Goal: Task Accomplishment & Management: Complete application form

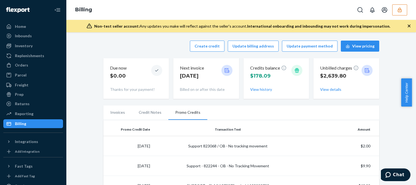
scroll to position [55, 0]
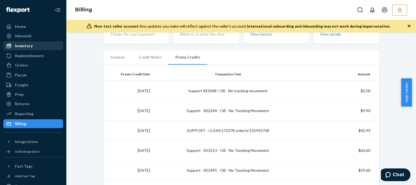
click at [26, 46] on div "Inventory" at bounding box center [24, 46] width 18 height 6
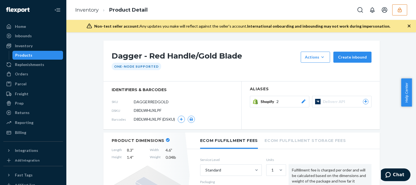
click at [410, 26] on icon "button" at bounding box center [409, 26] width 6 height 6
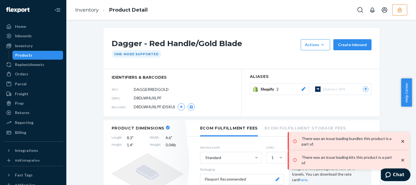
scroll to position [28, 0]
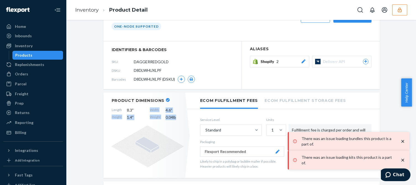
click at [132, 112] on div "Length 8.3 " Width 4.6 " Height 1.4 " Weight 0.04 lb" at bounding box center [148, 114] width 72 height 13
click at [155, 131] on icon at bounding box center [148, 147] width 72 height 42
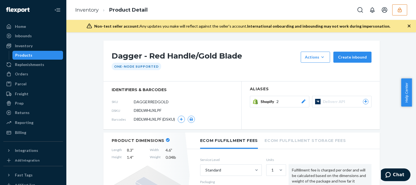
click at [400, 9] on icon "button" at bounding box center [400, 9] width 4 height 5
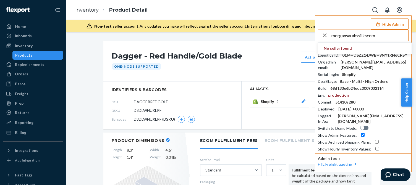
click at [387, 38] on input "morgansarahssilkscom" at bounding box center [369, 35] width 77 height 11
drag, startPoint x: 381, startPoint y: 38, endPoint x: 384, endPoint y: 37, distance: 3.3
click at [381, 38] on input "morgansarahssilkscom" at bounding box center [369, 35] width 77 height 11
click at [385, 36] on input "morgansarahssilkscom" at bounding box center [369, 35] width 77 height 11
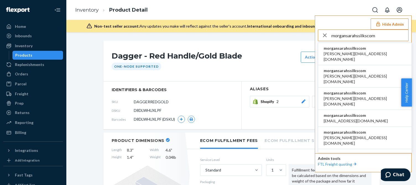
type input "morgansarahssilkscom"
click at [354, 49] on span "morgansarahssilkscom" at bounding box center [365, 49] width 82 height 6
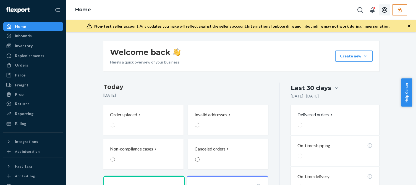
click at [397, 13] on button "button" at bounding box center [399, 9] width 15 height 11
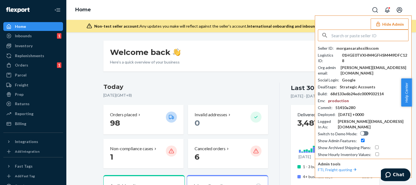
click at [394, 22] on button "Hide Admin" at bounding box center [390, 24] width 38 height 11
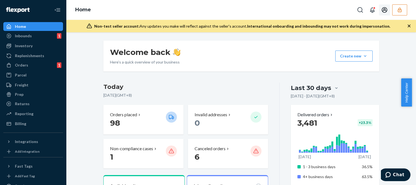
click at [384, 7] on icon "Open account menu" at bounding box center [384, 10] width 7 height 7
click at [375, 40] on div "Log out" at bounding box center [372, 38] width 41 height 10
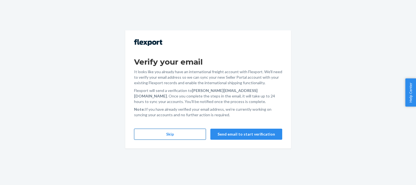
click at [181, 133] on button "Skip" at bounding box center [170, 134] width 72 height 11
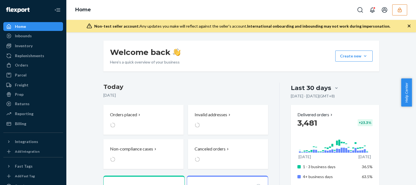
click at [397, 10] on button "button" at bounding box center [399, 9] width 15 height 11
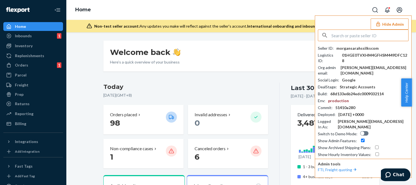
click at [350, 37] on input "text" at bounding box center [369, 35] width 77 height 11
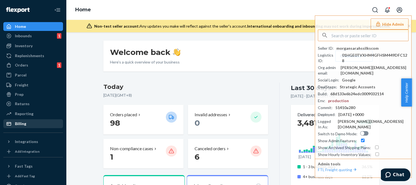
drag, startPoint x: 24, startPoint y: 126, endPoint x: 56, endPoint y: 123, distance: 32.2
click at [24, 126] on div "Billing" at bounding box center [20, 124] width 11 height 6
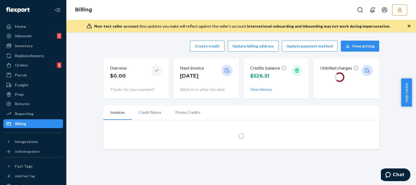
click at [171, 57] on div "Create credit Update billing address Update payment method View pricing Due now…" at bounding box center [241, 69] width 276 height 65
click at [208, 45] on button "Create credit" at bounding box center [207, 46] width 35 height 11
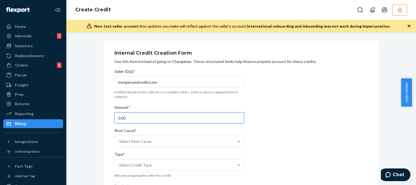
click at [131, 117] on input "0.00" at bounding box center [179, 118] width 130 height 11
type input "9.22"
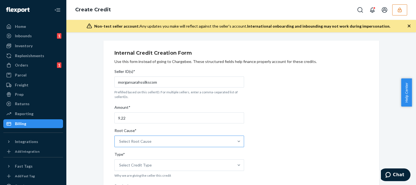
click at [142, 147] on div "Select Root Cause" at bounding box center [174, 141] width 119 height 11
click at [120, 144] on input "Root Cause* Select Root Cause" at bounding box center [119, 142] width 1 height 6
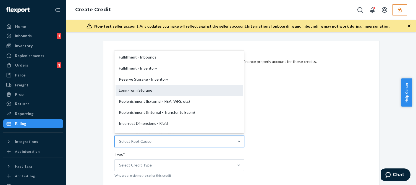
scroll to position [111, 0]
click at [147, 89] on div "OB - No Tracking Movement" at bounding box center [179, 90] width 127 height 11
click at [120, 139] on input "Root Cause* option OB - No Tracking Movement focused, 14 of 29. 29 results avai…" at bounding box center [119, 142] width 1 height 6
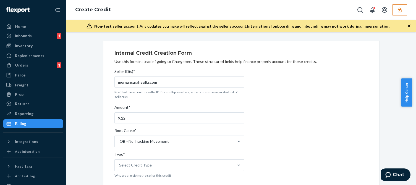
scroll to position [83, 0]
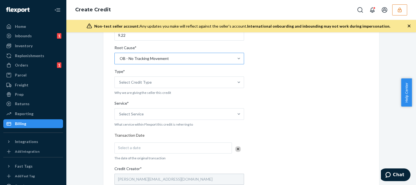
click at [159, 61] on div "OB - No Tracking Movement" at bounding box center [144, 59] width 49 height 6
click at [120, 61] on input "Root Cause* OB - No Tracking Movement" at bounding box center [119, 59] width 1 height 6
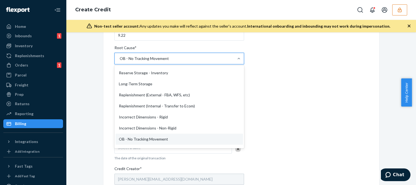
scroll to position [0, 0]
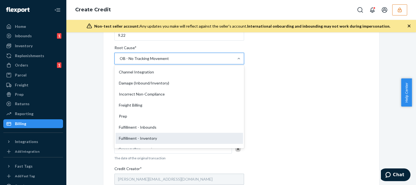
click at [128, 134] on div "Fulfillment - Inventory" at bounding box center [179, 138] width 127 height 11
click at [120, 61] on input "Root Cause* option OB - No Tracking Movement, selected. option Fulfillment - In…" at bounding box center [119, 59] width 1 height 6
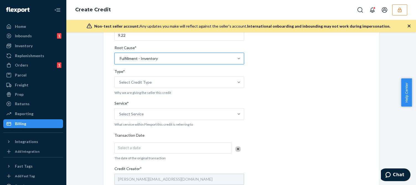
click at [277, 106] on div "Internal Credit Creation Form Use this form instead of going to Chargebee. Thes…" at bounding box center [241, 134] width 254 height 340
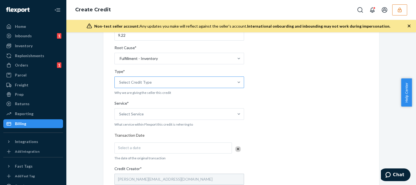
click at [169, 86] on div "Select Credit Type" at bounding box center [174, 82] width 119 height 11
click at [120, 85] on input "Type* Select Credit Type" at bounding box center [119, 83] width 1 height 6
click at [126, 92] on div "Support" at bounding box center [179, 95] width 127 height 11
click at [120, 85] on input "Type* option Support focused, 1 of 3. 3 results available. Use Up and Down to c…" at bounding box center [119, 83] width 1 height 6
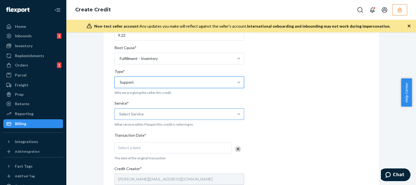
click at [139, 113] on div "Select Service" at bounding box center [131, 114] width 25 height 6
click at [120, 113] on input "Service* Select Service" at bounding box center [119, 114] width 1 height 6
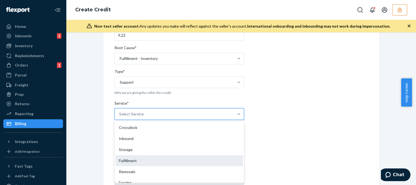
click at [127, 161] on div "Fulfillment" at bounding box center [179, 160] width 127 height 11
click at [120, 117] on input "Service* option Fulfillment focused, 4 of 10. 10 results available. Use Up and …" at bounding box center [119, 114] width 1 height 6
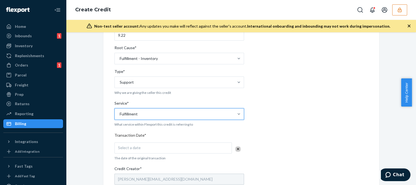
drag, startPoint x: 327, startPoint y: 119, endPoint x: 311, endPoint y: 119, distance: 15.8
click at [326, 119] on div "Internal Credit Creation Form Use this form instead of going to Chargebee. Thes…" at bounding box center [241, 134] width 254 height 340
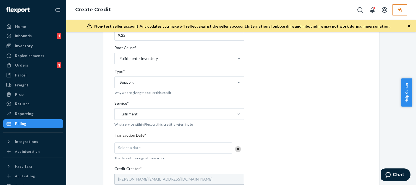
click at [140, 144] on div "Select a date" at bounding box center [172, 148] width 117 height 11
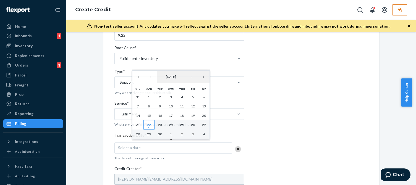
click at [151, 122] on button "22" at bounding box center [148, 124] width 11 height 9
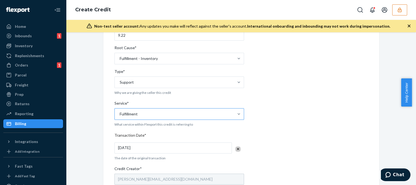
scroll to position [166, 0]
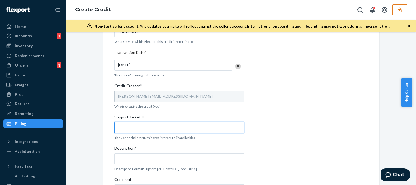
click at [123, 129] on input "Support Ticket ID" at bounding box center [179, 127] width 130 height 11
paste input "821519"
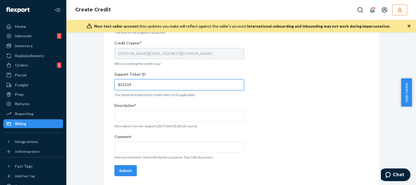
type input "821519"
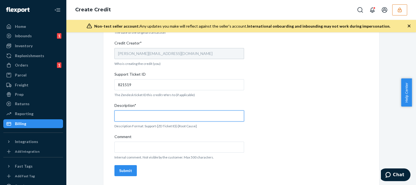
click at [145, 112] on input "Description*" at bounding box center [179, 116] width 130 height 11
paste input "821519"
type input "Support 821519 / Fulfillment - Inventory"
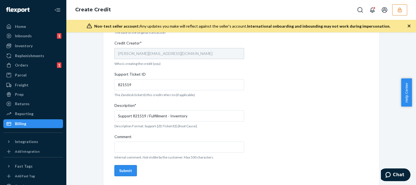
click at [116, 170] on button "Submit" at bounding box center [125, 170] width 22 height 11
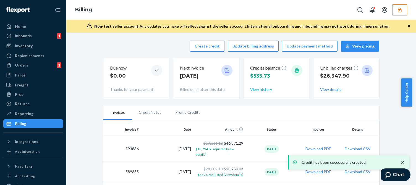
click at [255, 89] on button "View history" at bounding box center [261, 90] width 22 height 6
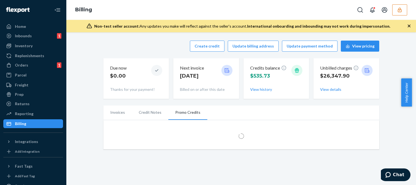
click at [92, 93] on div "Create credit Update billing address Update payment method View pricing Due now…" at bounding box center [240, 95] width 341 height 116
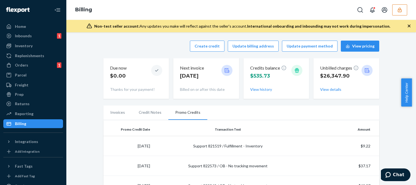
scroll to position [55, 0]
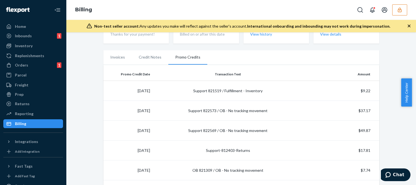
click at [356, 46] on div "Create credit Update billing address Update payment method View pricing Due now…" at bounding box center [241, 14] width 276 height 65
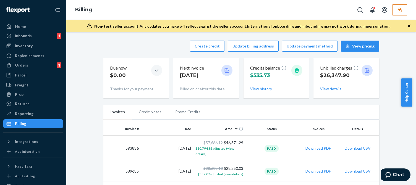
drag, startPoint x: 380, startPoint y: 72, endPoint x: 377, endPoint y: 72, distance: 3.2
drag, startPoint x: 20, startPoint y: 64, endPoint x: 30, endPoint y: 69, distance: 11.4
click at [20, 64] on div "Orders" at bounding box center [21, 65] width 13 height 6
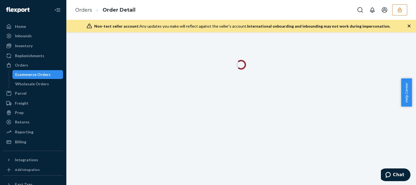
click at [363, 53] on div at bounding box center [241, 108] width 350 height 153
click at [409, 25] on icon "button" at bounding box center [409, 26] width 3 height 3
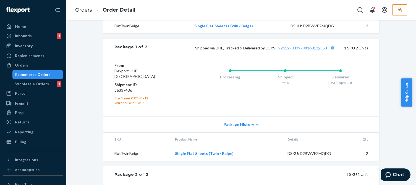
scroll to position [347, 0]
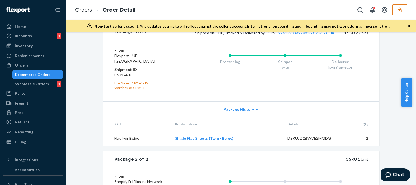
scroll to position [359, 0]
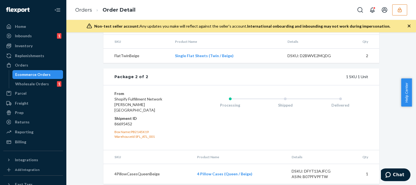
click at [159, 121] on dd "86695452" at bounding box center [147, 124] width 66 height 6
click at [121, 121] on dd "86695452" at bounding box center [147, 124] width 66 height 6
copy dd "86695452"
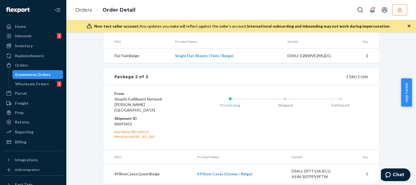
click at [146, 134] on div "WarehouseId: SFL_ATL_001" at bounding box center [147, 136] width 66 height 5
copy div "SFL_ATL_001"
click at [375, 88] on div "From Shopify Fulfillment Network Moreland, GA 30259 Shipment ID 86695452 Box Na…" at bounding box center [241, 117] width 276 height 65
click at [402, 9] on icon "button" at bounding box center [400, 10] width 6 height 6
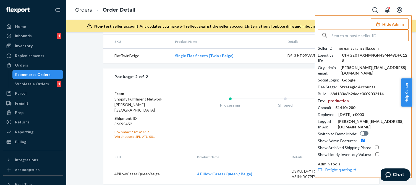
click at [364, 36] on input "text" at bounding box center [369, 35] width 77 height 11
click at [389, 35] on input "lisa.avellino@manscaped.com" at bounding box center [369, 35] width 77 height 11
click at [395, 35] on input "lisa.avellino@manscaped.com" at bounding box center [369, 35] width 77 height 11
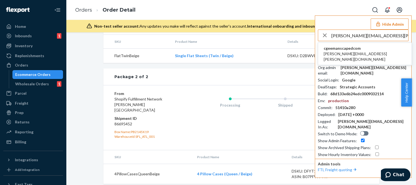
type input "lisa.avellino@manscaped.com"
click at [348, 51] on span "lisa.avellino@manscaped.com" at bounding box center [365, 56] width 82 height 11
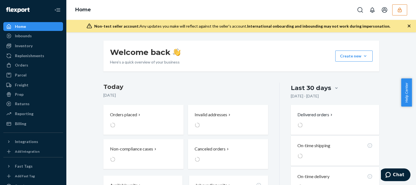
click at [25, 66] on div "Orders" at bounding box center [21, 65] width 13 height 6
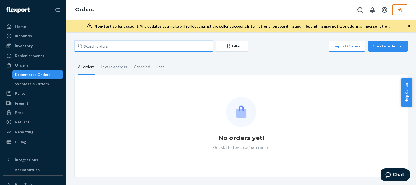
drag, startPoint x: 110, startPoint y: 45, endPoint x: 113, endPoint y: 49, distance: 4.8
click at [111, 45] on input "text" at bounding box center [144, 46] width 138 height 11
paste input "MAN24844687"
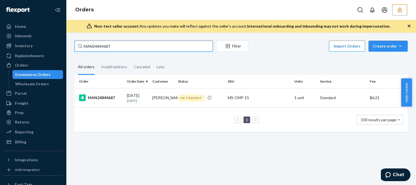
type input "MAN24844687"
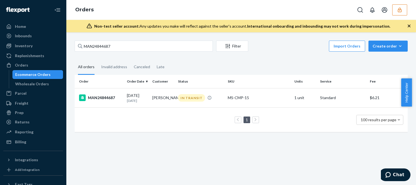
click at [151, 109] on td "1 100 results per page" at bounding box center [241, 120] width 333 height 25
click at [154, 101] on td "Kyle Bessette" at bounding box center [162, 97] width 25 height 19
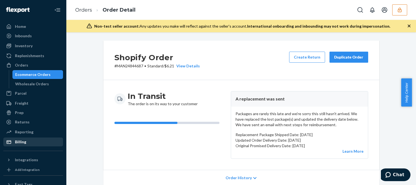
click at [19, 146] on div "Billing" at bounding box center [33, 142] width 59 height 8
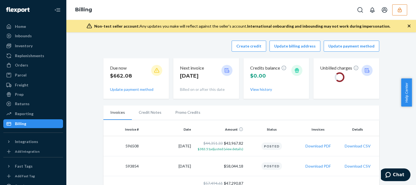
click at [153, 54] on div "Create credit Update billing address Update payment method Due now $662.08 Upda…" at bounding box center [241, 69] width 276 height 65
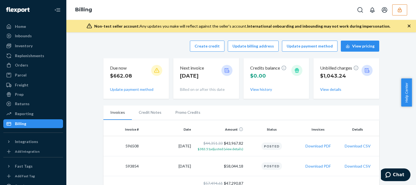
click at [154, 49] on div "Create credit Update billing address Update payment method View pricing" at bounding box center [241, 46] width 276 height 11
click at [210, 48] on button "Create credit" at bounding box center [207, 46] width 35 height 11
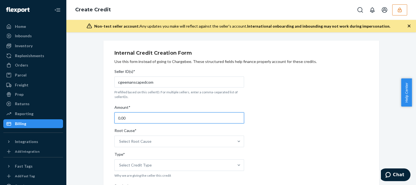
click at [140, 120] on input "0.00" at bounding box center [179, 118] width 130 height 11
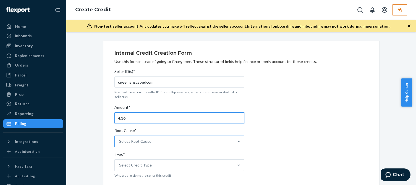
type input "4.16"
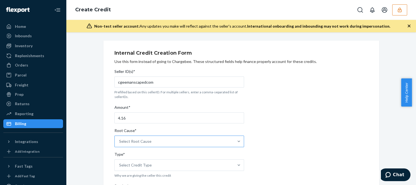
click at [148, 142] on div "Select Root Cause" at bounding box center [174, 141] width 119 height 11
click at [120, 142] on input "Root Cause* Select Root Cause" at bounding box center [119, 142] width 1 height 6
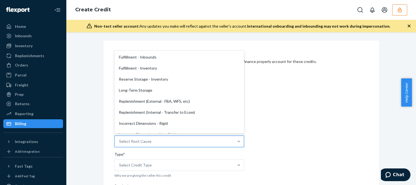
scroll to position [111, 0]
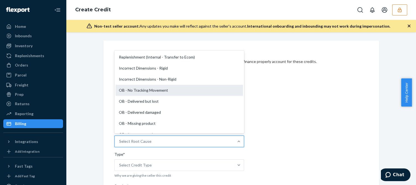
click at [138, 91] on div "OB - No Tracking Movement" at bounding box center [179, 90] width 127 height 11
click at [120, 139] on input "Root Cause* option OB - No Tracking Movement focused, 14 of 29. 29 results avai…" at bounding box center [119, 142] width 1 height 6
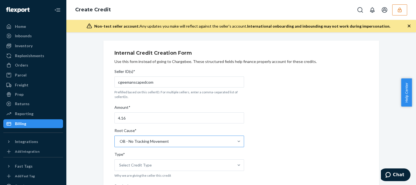
scroll to position [83, 0]
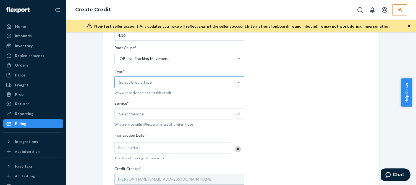
click at [127, 83] on div "Select Credit Type" at bounding box center [135, 83] width 33 height 6
click at [120, 83] on input "Type* Select Credit Type" at bounding box center [119, 83] width 1 height 6
click at [126, 98] on div "Support" at bounding box center [179, 95] width 127 height 11
click at [120, 85] on input "Type* option Support focused, 1 of 3. 3 results available. Use Up and Down to c…" at bounding box center [119, 83] width 1 height 6
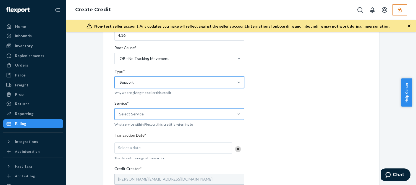
click at [126, 119] on div "Select Service" at bounding box center [174, 114] width 119 height 11
click at [120, 117] on input "Service* Select Service" at bounding box center [119, 114] width 1 height 6
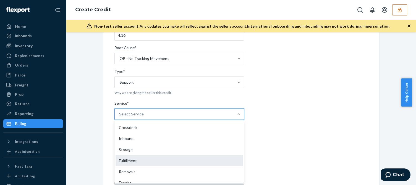
click at [119, 160] on div "Fulfillment" at bounding box center [179, 160] width 127 height 11
click at [119, 117] on input "Service* option Fulfillment focused, 4 of 10. 10 results available. Use Up and …" at bounding box center [119, 114] width 1 height 6
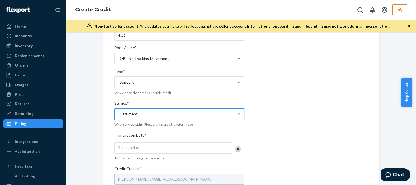
click at [99, 168] on div "Internal Credit Creation Form Use this form instead of going to Chargebee. Thes…" at bounding box center [241, 134] width 284 height 353
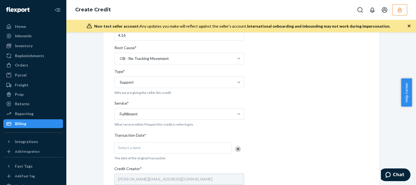
click at [143, 147] on div "Select a date" at bounding box center [172, 148] width 117 height 11
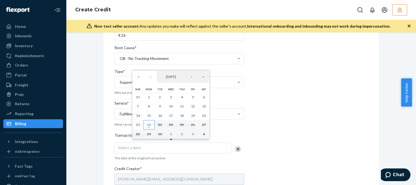
click at [150, 126] on abbr "22" at bounding box center [149, 125] width 4 height 4
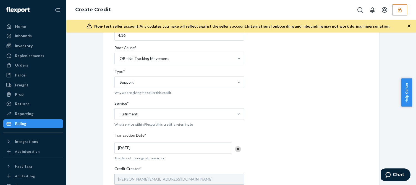
scroll to position [166, 0]
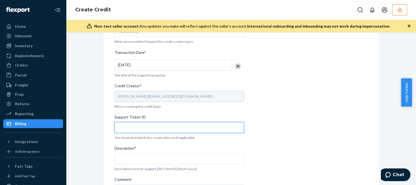
click at [122, 132] on input "Support Ticket ID" at bounding box center [179, 127] width 130 height 11
paste input "823353"
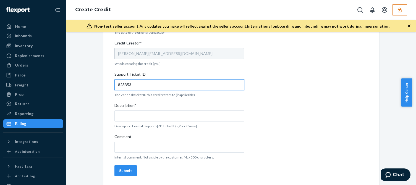
type input "823353"
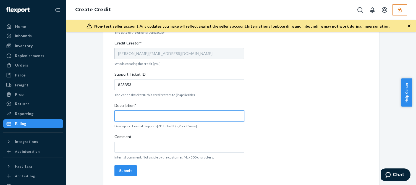
click at [146, 116] on input "Description*" at bounding box center [179, 116] width 130 height 11
paste input "823353"
type input "Support 823353 / OB - No tracking movement"
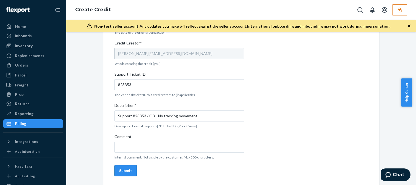
click at [122, 170] on div "Submit" at bounding box center [125, 171] width 13 height 6
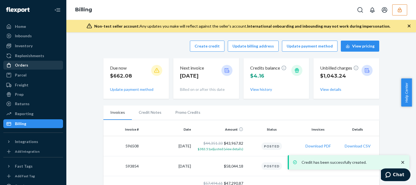
click at [26, 65] on div "Orders" at bounding box center [21, 65] width 13 height 6
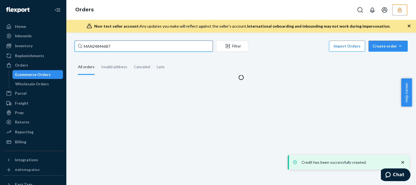
click at [95, 46] on input "MAN24844687" at bounding box center [144, 46] width 138 height 11
paste input "32041"
type input "MAN24832041"
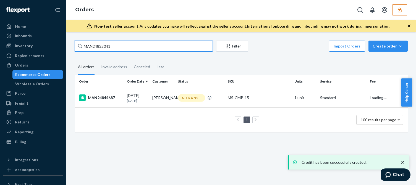
click at [114, 46] on input "MAN24832041" at bounding box center [144, 46] width 138 height 11
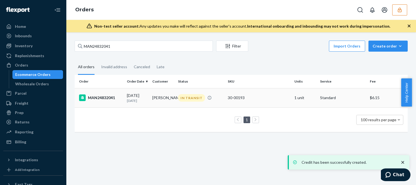
click at [133, 98] on div "09/14/2025 8 days ago" at bounding box center [137, 98] width 21 height 10
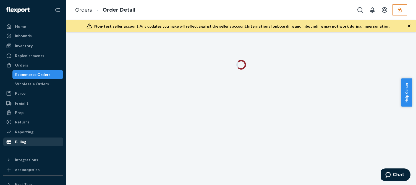
click at [26, 141] on div "Billing" at bounding box center [33, 142] width 59 height 8
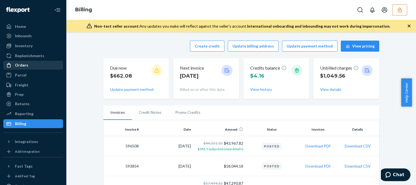
click at [21, 64] on div "Orders" at bounding box center [21, 65] width 13 height 6
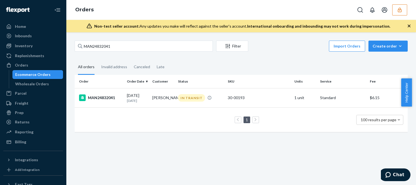
click at [135, 100] on p "8 days ago" at bounding box center [137, 100] width 21 height 5
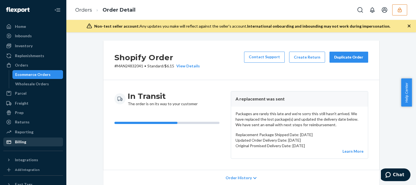
click at [25, 143] on div "Billing" at bounding box center [20, 142] width 11 height 6
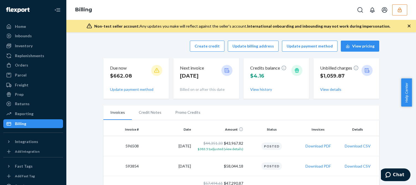
click at [133, 46] on div "Create credit Update billing address Update payment method View pricing" at bounding box center [241, 46] width 276 height 11
click at [210, 46] on button "Create credit" at bounding box center [207, 46] width 35 height 11
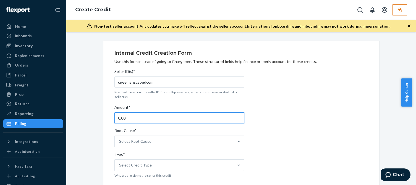
click at [133, 121] on input "0.00" at bounding box center [179, 118] width 130 height 11
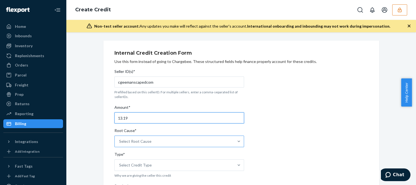
type input "13.19"
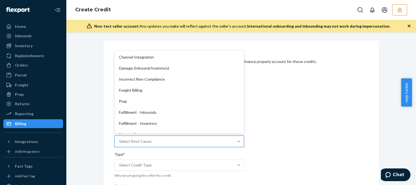
click at [142, 140] on div "Select Root Cause" at bounding box center [135, 142] width 32 height 6
click at [120, 140] on input "Root Cause* option Channel Integration focused, 1 of 29. 29 results available. …" at bounding box center [119, 142] width 1 height 6
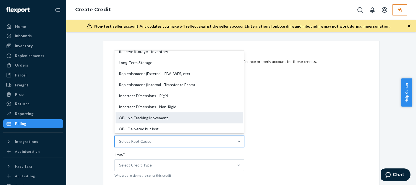
click at [128, 115] on div "OB - No Tracking Movement" at bounding box center [179, 118] width 127 height 11
click at [120, 139] on input "Root Cause* option OB - No Tracking Movement focused, 14 of 29. 29 results avai…" at bounding box center [119, 142] width 1 height 6
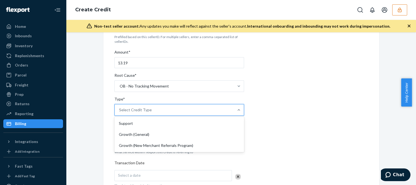
drag, startPoint x: 127, startPoint y: 115, endPoint x: 135, endPoint y: 113, distance: 8.2
click at [127, 115] on div "Select Credit Type" at bounding box center [174, 109] width 119 height 11
click at [120, 113] on input "Type* option Support focused, 1 of 3. 3 results available. Use Up and Down to c…" at bounding box center [119, 110] width 1 height 6
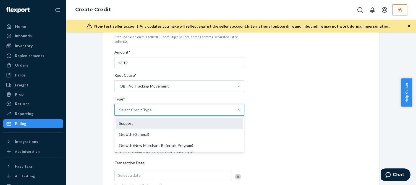
click at [121, 125] on div "Support" at bounding box center [179, 123] width 127 height 11
click at [120, 113] on input "Type* option Support focused, 1 of 3. 3 results available. Use Up and Down to c…" at bounding box center [119, 110] width 1 height 6
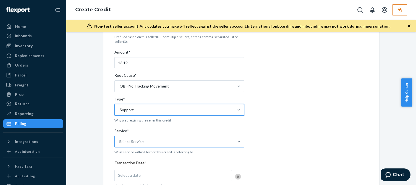
click at [120, 140] on div "Select Service" at bounding box center [131, 142] width 25 height 6
click at [120, 140] on input "Service* Select Service" at bounding box center [119, 142] width 1 height 6
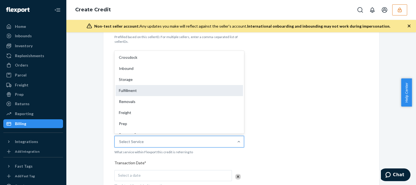
click at [135, 89] on div "Fulfillment" at bounding box center [179, 90] width 127 height 11
click at [120, 139] on input "Service* option Removals focused, 5 of 10. 10 results available. Use Up and Dow…" at bounding box center [119, 142] width 1 height 6
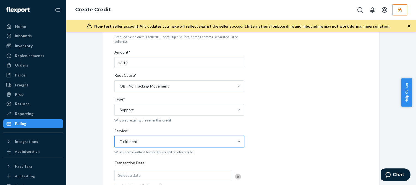
scroll to position [138, 0]
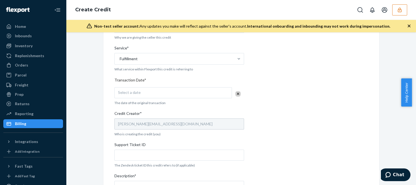
click at [142, 95] on div "Select a date" at bounding box center [172, 92] width 117 height 11
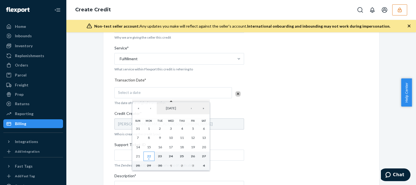
click at [147, 157] on abbr "22" at bounding box center [149, 156] width 4 height 4
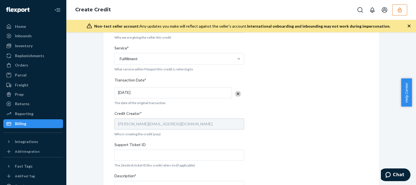
scroll to position [209, 0]
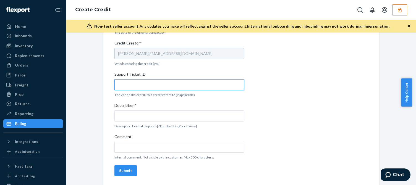
click at [134, 87] on input "Support Ticket ID" at bounding box center [179, 84] width 130 height 11
paste input "823354"
type input "823354"
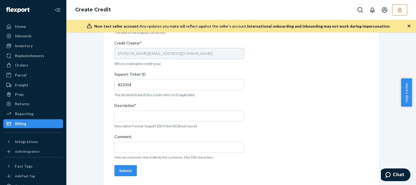
click at [125, 123] on div "Seller ID(s)* cgeemanscapedcom Prefilled based on this sellerID. For multiple s…" at bounding box center [179, 18] width 130 height 321
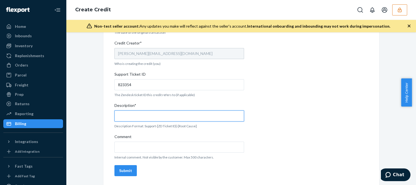
click at [157, 113] on input "Description*" at bounding box center [179, 116] width 130 height 11
paste input "823354"
type input "Support 823354 / OB - No tracking movement"
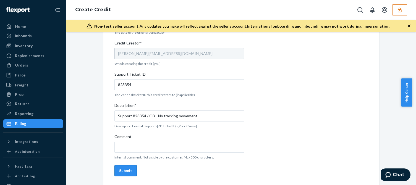
click at [119, 170] on div "Submit" at bounding box center [125, 171] width 13 height 6
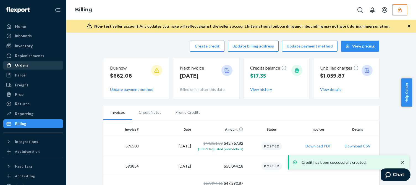
click at [28, 61] on div "Orders" at bounding box center [33, 65] width 59 height 8
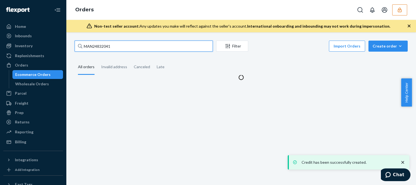
click at [98, 44] on input "MAN24832041" at bounding box center [144, 46] width 138 height 11
paste input "9273"
type input "MAN24839273"
click at [121, 45] on input "MAN24839273" at bounding box center [144, 46] width 138 height 11
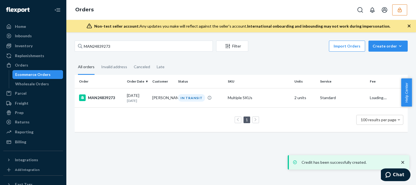
click at [132, 95] on div "09/15/2025 7 days ago" at bounding box center [137, 98] width 21 height 10
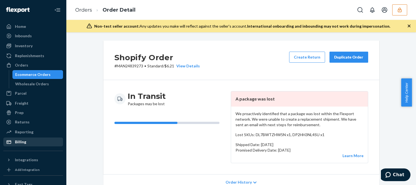
click at [19, 144] on div "Billing" at bounding box center [20, 142] width 11 height 6
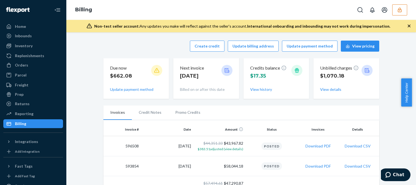
click at [127, 48] on div "Create credit Update billing address Update payment method View pricing" at bounding box center [241, 46] width 276 height 11
click at [204, 41] on button "Create credit" at bounding box center [207, 46] width 35 height 11
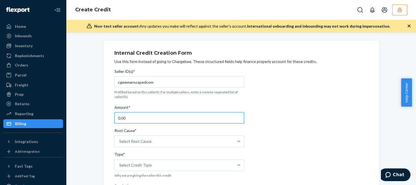
click at [126, 115] on input "0.00" at bounding box center [179, 118] width 130 height 11
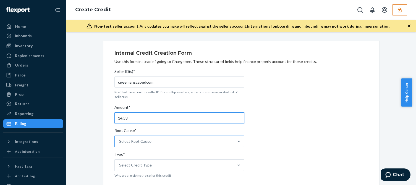
type input "14.53"
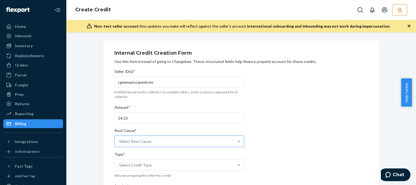
click at [131, 140] on div "Select Root Cause" at bounding box center [135, 142] width 32 height 6
click at [120, 140] on input "Root Cause* Select Root Cause" at bounding box center [119, 142] width 1 height 6
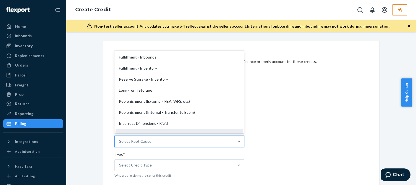
scroll to position [83, 0]
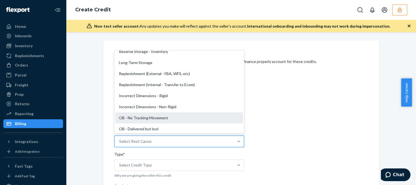
click at [129, 118] on div "OB - No Tracking Movement" at bounding box center [179, 118] width 127 height 11
click at [120, 139] on input "Root Cause* option OB - No Tracking Movement focused, 14 of 29. 29 results avai…" at bounding box center [119, 142] width 1 height 6
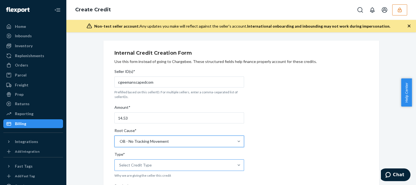
scroll to position [55, 0]
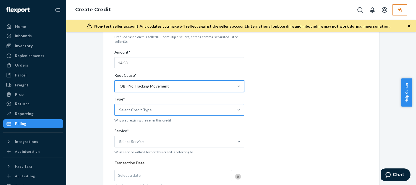
click at [124, 109] on div "Select Credit Type" at bounding box center [135, 110] width 33 height 6
click at [120, 109] on input "Type* Select Credit Type" at bounding box center [119, 110] width 1 height 6
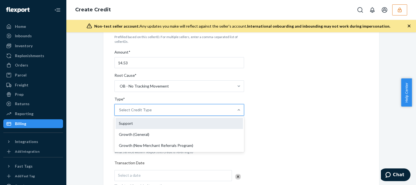
click at [126, 129] on div "Support" at bounding box center [179, 123] width 127 height 11
click at [120, 113] on input "Type* option Support focused, 1 of 3. 3 results available. Use Up and Down to c…" at bounding box center [119, 110] width 1 height 6
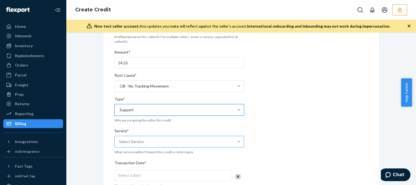
click at [127, 138] on div "Select Service" at bounding box center [174, 141] width 119 height 11
click at [120, 139] on input "Service* Select Service" at bounding box center [119, 142] width 1 height 6
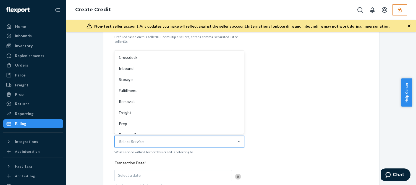
click at [140, 90] on div "Fulfillment" at bounding box center [179, 90] width 127 height 11
click at [120, 139] on input "Service* option Fulfillment focused, 4 of 10. 10 results available. Use Up and …" at bounding box center [119, 142] width 1 height 6
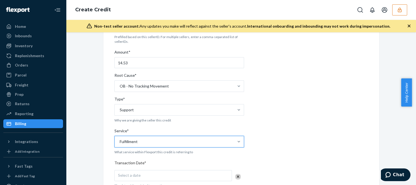
scroll to position [138, 0]
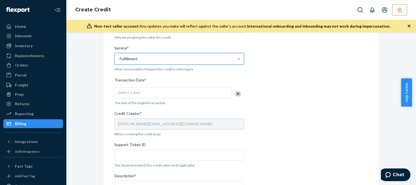
click at [138, 95] on div "Select a date" at bounding box center [172, 92] width 117 height 11
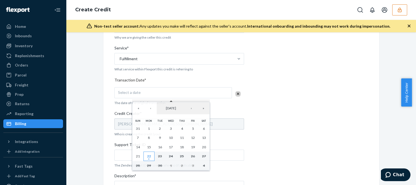
click at [150, 156] on abbr "22" at bounding box center [149, 156] width 4 height 4
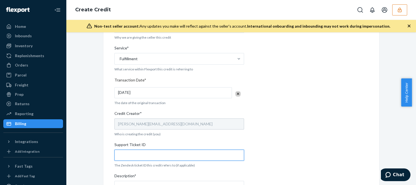
click at [134, 157] on input "Support Ticket ID" at bounding box center [179, 155] width 130 height 11
paste input "823351"
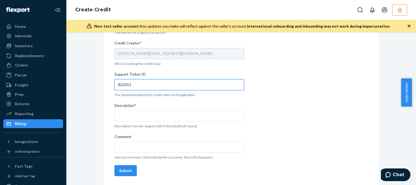
type input "823351"
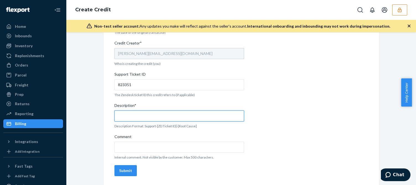
click at [140, 121] on input "Description*" at bounding box center [179, 116] width 130 height 11
paste input "823351"
type input "Support 823351 / OB - No tracking movement"
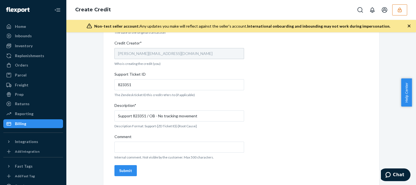
click at [123, 168] on div "Submit" at bounding box center [125, 171] width 13 height 6
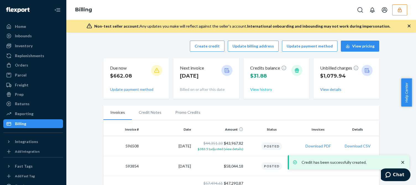
click at [260, 89] on button "View history" at bounding box center [261, 90] width 22 height 6
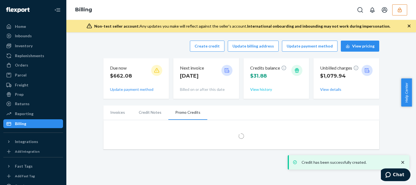
click at [260, 90] on button "View history" at bounding box center [261, 90] width 22 height 6
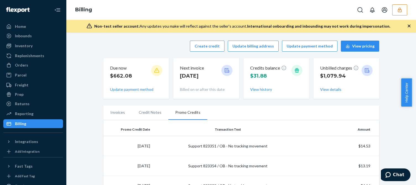
scroll to position [55, 0]
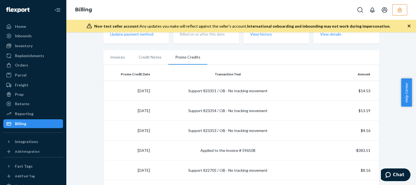
click at [400, 13] on button "button" at bounding box center [399, 9] width 15 height 11
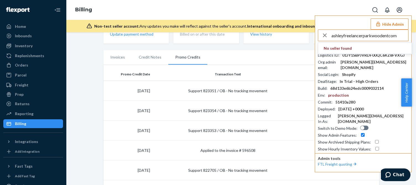
click at [373, 36] on input "ashleyfreelancerparkwoodentcom" at bounding box center [369, 35] width 77 height 11
click at [382, 36] on input "ashleyfreelancerparkwoodentcom" at bounding box center [369, 35] width 77 height 11
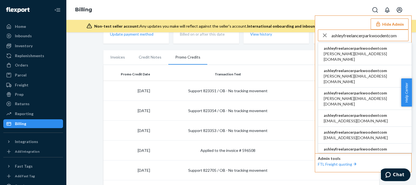
click at [383, 36] on input "ashleyfreelancerparkwoodentcom" at bounding box center [369, 35] width 77 height 11
type input "ashleyfreelancerparkwoodentcom"
click at [353, 53] on span "adnan@lazertechnologies.com" at bounding box center [365, 56] width 82 height 11
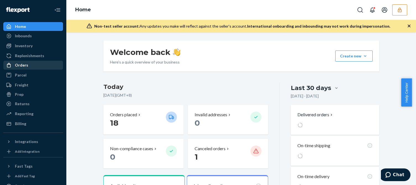
click at [35, 64] on div "Orders" at bounding box center [33, 65] width 59 height 8
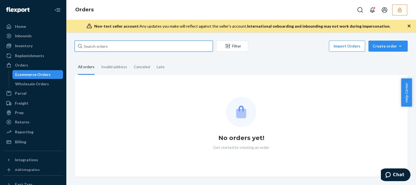
click at [98, 48] on input "text" at bounding box center [144, 46] width 138 height 11
paste input "BEY319431"
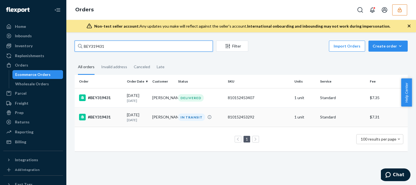
type input "BEY319431"
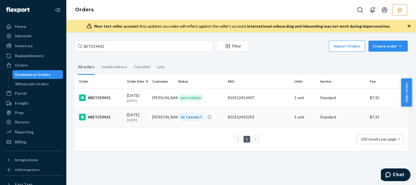
click at [142, 120] on p "[DATE]" at bounding box center [137, 120] width 21 height 5
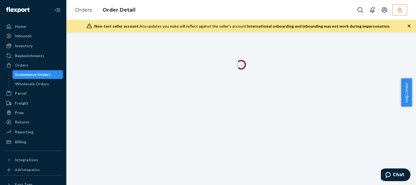
click at [412, 22] on div "Non-test seller account: Any updates you make will reflect against the seller's…" at bounding box center [241, 26] width 350 height 12
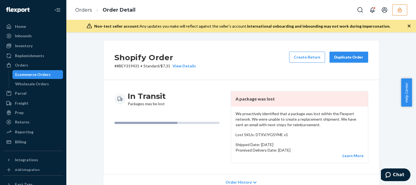
click at [409, 27] on icon "button" at bounding box center [409, 26] width 6 height 6
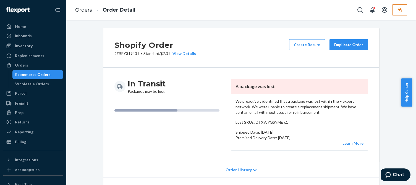
click at [281, 103] on p "We proactively identified that a package was lost within the Flexport network. …" at bounding box center [300, 107] width 128 height 17
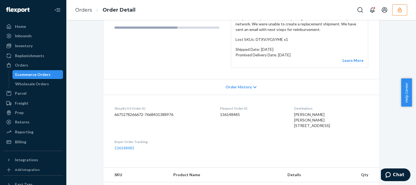
click at [121, 41] on div "In Transit Packages may be lost" at bounding box center [170, 32] width 112 height 72
click at [114, 81] on div "Order History" at bounding box center [241, 87] width 276 height 16
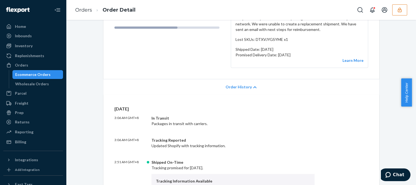
scroll to position [0, 0]
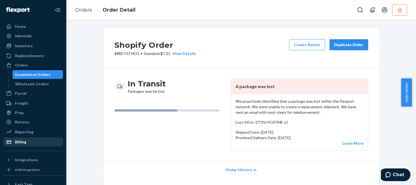
click at [24, 139] on div "Billing" at bounding box center [33, 142] width 59 height 8
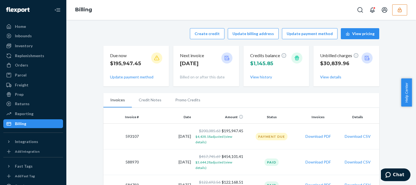
click at [194, 27] on div "Create credit Update billing address Update payment method View pricing Due now…" at bounding box center [241, 57] width 276 height 65
click at [206, 29] on button "Create credit" at bounding box center [207, 33] width 35 height 11
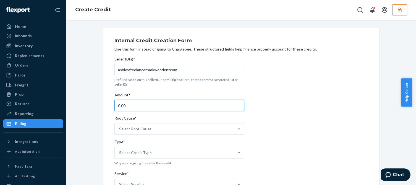
click at [138, 103] on input "0.00" at bounding box center [179, 105] width 130 height 11
type input "35.31"
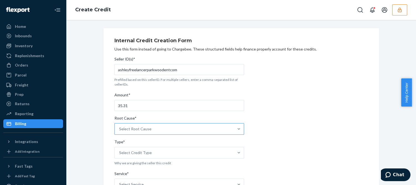
click at [133, 133] on div "Select Root Cause" at bounding box center [174, 129] width 119 height 11
click at [120, 132] on input "Root Cause* Select Root Cause" at bounding box center [119, 129] width 1 height 6
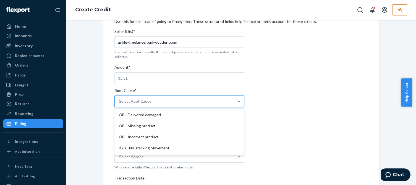
scroll to position [138, 0]
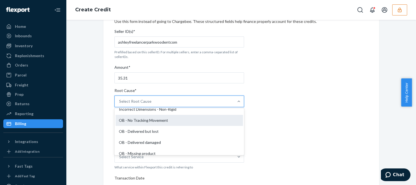
click at [142, 121] on div "OB - No Tracking Movement" at bounding box center [179, 120] width 127 height 11
click at [120, 104] on input "Root Cause* option OB - No Tracking Movement focused, 14 of 29. 29 results avai…" at bounding box center [119, 102] width 1 height 6
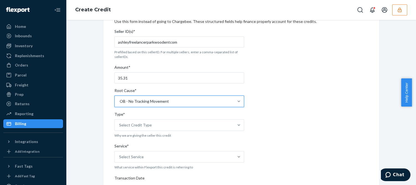
click at [262, 116] on div "Internal Credit Creation Form Use this form instead of going to Chargebee. Thes…" at bounding box center [241, 177] width 254 height 340
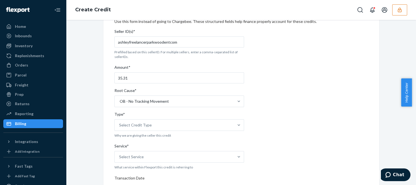
click at [144, 118] on div "Type*" at bounding box center [179, 116] width 130 height 8
click at [120, 122] on input "Type* Select Credit Type" at bounding box center [119, 125] width 1 height 6
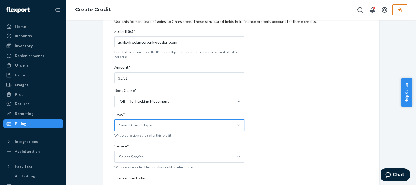
click at [138, 127] on div "Select Credit Type" at bounding box center [135, 125] width 33 height 6
click at [120, 127] on input "Type* 0 results available. Select is focused ,type to refine list, press Down t…" at bounding box center [119, 125] width 1 height 6
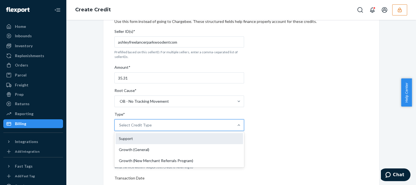
click at [127, 139] on div "Support" at bounding box center [179, 138] width 127 height 11
click at [120, 128] on input "Type* option Support focused, 1 of 3. 3 results available. Use Up and Down to c…" at bounding box center [119, 125] width 1 height 6
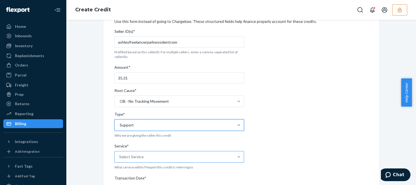
click at [116, 152] on div "Select Service" at bounding box center [174, 156] width 119 height 11
click at [119, 154] on input "Service* Select Service" at bounding box center [119, 157] width 1 height 6
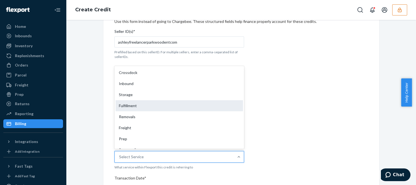
click at [142, 108] on div "Fulfillment" at bounding box center [179, 105] width 127 height 11
click at [120, 154] on input "Service* option Fulfillment focused, 4 of 10. 10 results available. Use Up and …" at bounding box center [119, 157] width 1 height 6
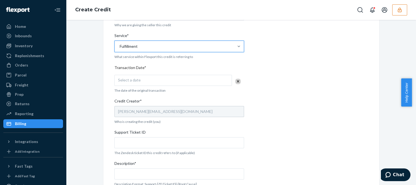
drag, startPoint x: 153, startPoint y: 82, endPoint x: 192, endPoint y: 82, distance: 38.4
click at [154, 82] on div "Select a date" at bounding box center [172, 80] width 117 height 11
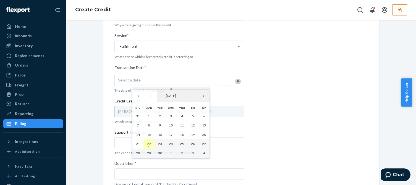
click at [152, 144] on button "22" at bounding box center [148, 143] width 11 height 9
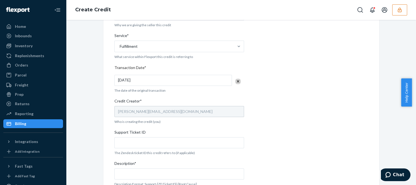
click at [135, 150] on div "Seller ID(s)* ashleyfreelancerparkwoodentcom Prefilled based on this sellerID. …" at bounding box center [179, 76] width 130 height 321
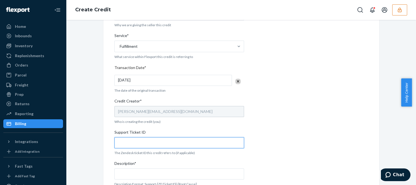
click at [142, 147] on input "Support Ticket ID" at bounding box center [179, 142] width 130 height 11
paste input "823359"
type input "823359"
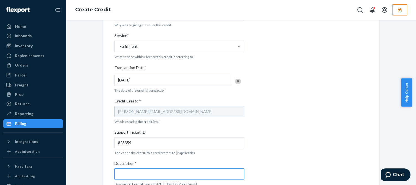
click at [125, 171] on input "Description*" at bounding box center [179, 174] width 130 height 11
paste input "823359"
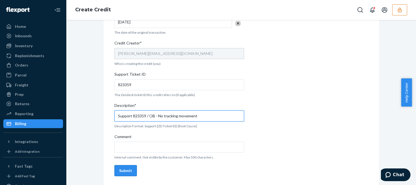
type input "Support 823359 / OB - No tracking movement"
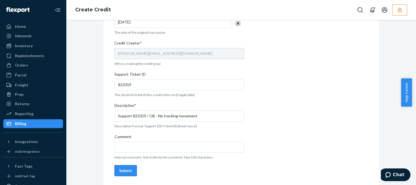
click at [119, 171] on div "Submit" at bounding box center [125, 171] width 13 height 6
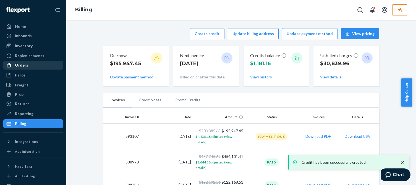
drag, startPoint x: 18, startPoint y: 62, endPoint x: 21, endPoint y: 63, distance: 3.4
click at [18, 62] on div "Orders" at bounding box center [33, 65] width 59 height 8
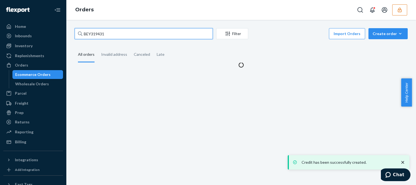
click at [118, 30] on input "BEY319431" at bounding box center [144, 33] width 138 height 11
click at [117, 31] on input "BEY319431" at bounding box center [144, 33] width 138 height 11
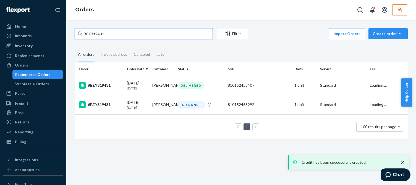
click at [117, 31] on input "BEY319431" at bounding box center [144, 33] width 138 height 11
paste input "7078"
type input "BEY317078"
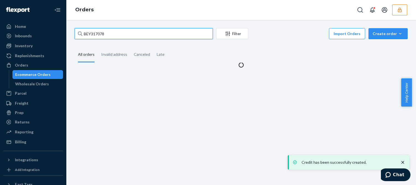
click at [122, 32] on input "BEY317078" at bounding box center [144, 33] width 138 height 11
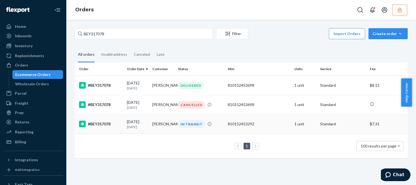
click at [120, 127] on div "#BEY317078" at bounding box center [100, 124] width 43 height 7
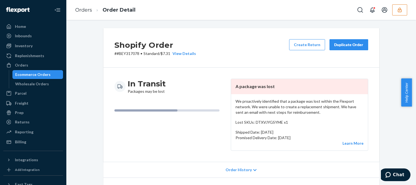
click at [221, 83] on div "In Transit Packages may be lost" at bounding box center [170, 86] width 112 height 15
click at [18, 147] on div "Home Inbounds Shipping Plans Problems Inventory Products Replenishments Orders …" at bounding box center [33, 92] width 66 height 185
click at [297, 125] on p "Lost SKUs: DTXVJYGSYME x1" at bounding box center [300, 123] width 128 height 6
click at [22, 138] on link "Billing" at bounding box center [33, 142] width 60 height 9
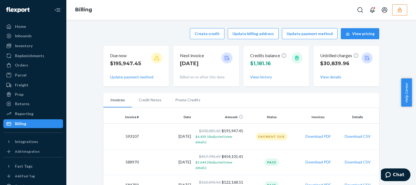
click at [135, 36] on div "Create credit Update billing address Update payment method View pricing" at bounding box center [241, 33] width 276 height 11
click at [205, 34] on button "Create credit" at bounding box center [207, 33] width 35 height 11
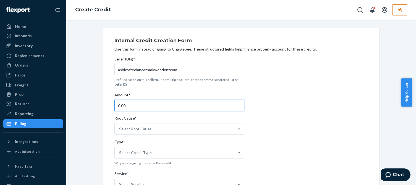
click at [141, 104] on input "0.00" at bounding box center [179, 105] width 130 height 11
type input "35.31"
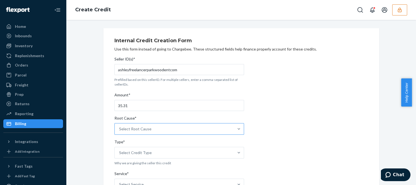
click at [154, 131] on div "Select Root Cause" at bounding box center [174, 129] width 119 height 11
click at [120, 131] on input "Root Cause* Select Root Cause" at bounding box center [119, 129] width 1 height 6
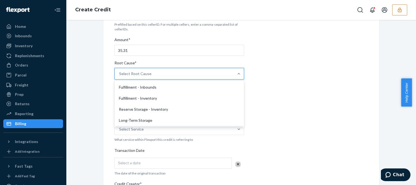
scroll to position [111, 0]
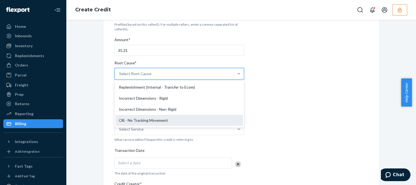
click at [126, 122] on div "OB - No Tracking Movement" at bounding box center [179, 120] width 127 height 11
click at [120, 77] on input "Root Cause* option OB - No Tracking Movement focused, 14 of 29. 29 results avai…" at bounding box center [119, 74] width 1 height 6
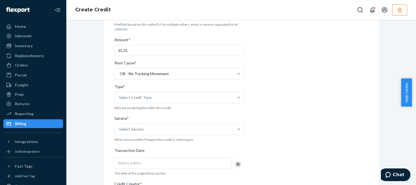
click at [274, 111] on div "Internal Credit Creation Form Use this form instead of going to Chargebee. Thes…" at bounding box center [241, 150] width 254 height 340
click at [135, 100] on div "Select Credit Type" at bounding box center [135, 98] width 33 height 6
click at [120, 100] on input "Type* Select Credit Type" at bounding box center [119, 98] width 1 height 6
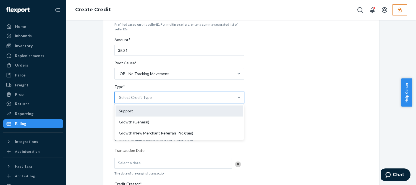
click at [118, 106] on div "Support" at bounding box center [179, 111] width 127 height 11
click at [119, 100] on input "Type* option Support focused, 1 of 3. 3 results available. Use Up and Down to c…" at bounding box center [119, 98] width 1 height 6
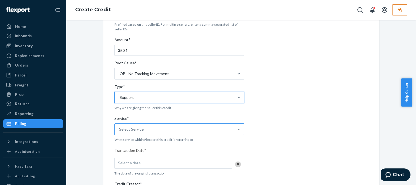
click at [126, 134] on div "Select Service" at bounding box center [174, 129] width 119 height 11
click at [120, 132] on input "Service* Select Service" at bounding box center [119, 130] width 1 height 6
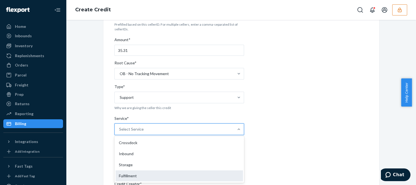
click at [120, 176] on div "Fulfillment" at bounding box center [179, 176] width 127 height 11
click at [120, 132] on input "Service* option Fulfillment focused, 4 of 10. 10 results available. Use Up and …" at bounding box center [119, 130] width 1 height 6
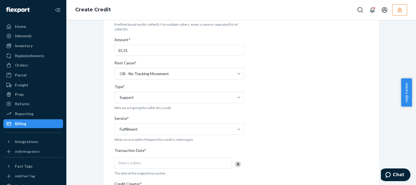
click at [91, 158] on div "Internal Credit Creation Form Use this form instead of going to Chargebee. Thes…" at bounding box center [240, 149] width 341 height 353
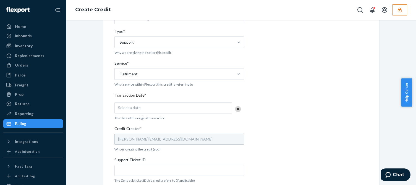
click at [127, 111] on div "Select a date" at bounding box center [172, 108] width 117 height 11
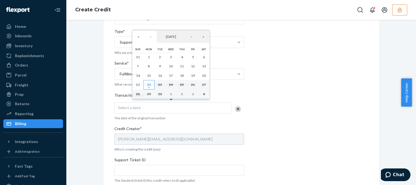
click at [152, 83] on button "22" at bounding box center [148, 84] width 11 height 9
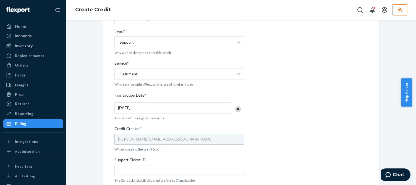
scroll to position [196, 0]
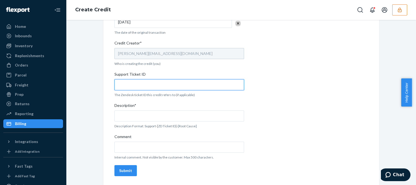
click at [140, 88] on input "Support Ticket ID" at bounding box center [179, 84] width 130 height 11
paste input "823361"
type input "823361"
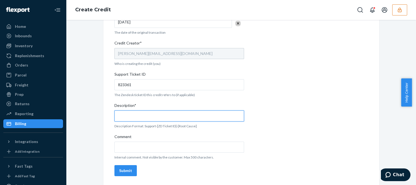
click at [136, 114] on input "Description*" at bounding box center [179, 116] width 130 height 11
paste input "823361"
type input "Support 823361 / OB - No tracking movement"
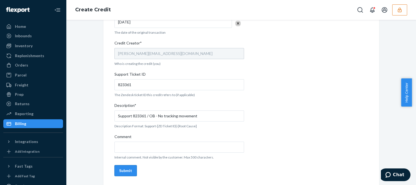
click at [128, 168] on div "Submit" at bounding box center [125, 171] width 13 height 6
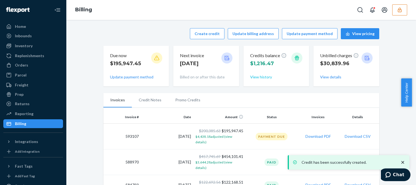
click at [255, 79] on button "View history" at bounding box center [261, 77] width 22 height 6
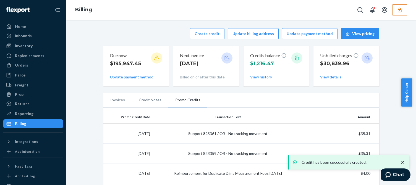
scroll to position [55, 0]
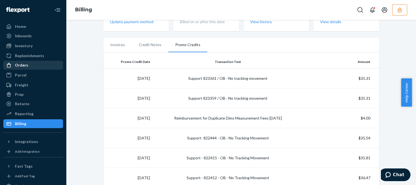
click at [27, 64] on div "Orders" at bounding box center [21, 65] width 13 height 6
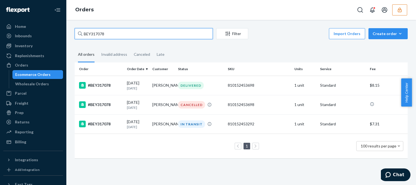
click at [109, 32] on input "BEY317078" at bounding box center [144, 33] width 138 height 11
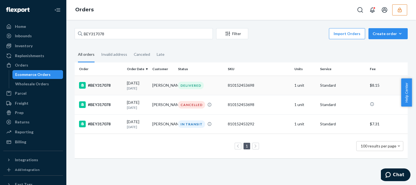
click at [129, 91] on p "24 days ago" at bounding box center [137, 88] width 21 height 5
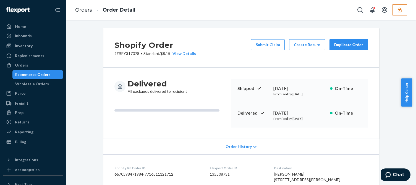
click at [36, 72] on div "Ecommerce Orders" at bounding box center [38, 75] width 50 height 8
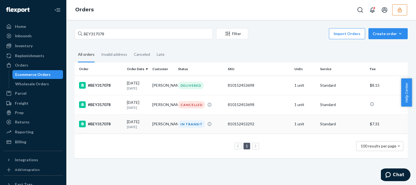
click at [140, 127] on p "1 month ago" at bounding box center [137, 127] width 21 height 5
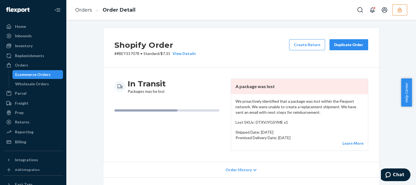
click at [262, 112] on p "We proactively identified that a package was lost within the Flexport network. …" at bounding box center [300, 107] width 128 height 17
click at [276, 103] on p "We proactively identified that a package was lost within the Flexport network. …" at bounding box center [300, 107] width 128 height 17
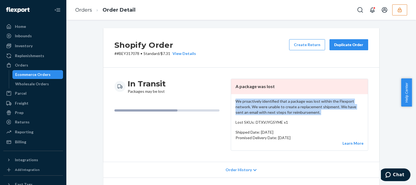
click at [276, 103] on p "We proactively identified that a package was lost within the Flexport network. …" at bounding box center [300, 107] width 128 height 17
click at [40, 79] on div "Ecommerce Orders Wholesale Orders" at bounding box center [36, 79] width 54 height 18
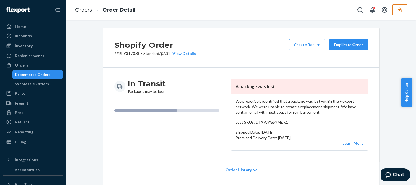
click at [42, 76] on div "Ecommerce Orders" at bounding box center [32, 75] width 35 height 6
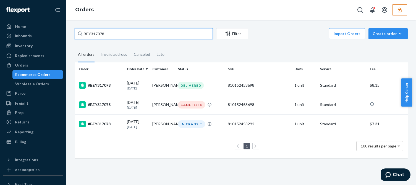
click at [96, 33] on input "BEY317078" at bounding box center [144, 33] width 138 height 11
paste input "136077179"
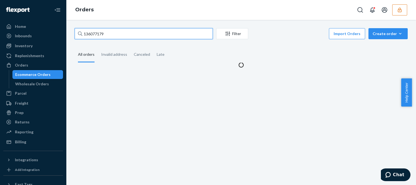
type input "136077179"
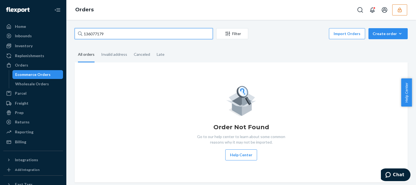
click at [121, 31] on input "136077179" at bounding box center [144, 33] width 138 height 11
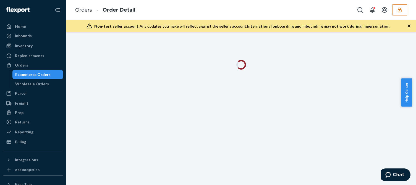
click at [409, 25] on icon "button" at bounding box center [409, 26] width 6 height 6
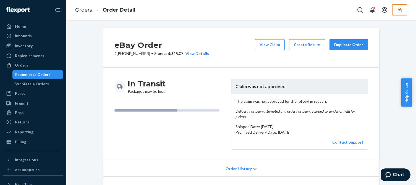
click at [252, 109] on em "Delivery has been attempted and order has been returned to sender or held for p…" at bounding box center [300, 114] width 128 height 11
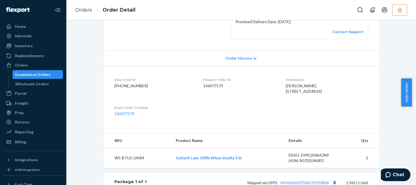
scroll to position [166, 0]
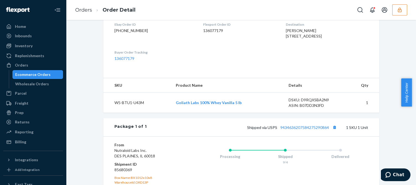
click at [292, 133] on div "Package 1 of 1 Shipped via USPS 9434636207584275290864 1 SKU 1 Unit" at bounding box center [241, 127] width 276 height 18
click at [290, 130] on link "9434636207584275290864" at bounding box center [304, 127] width 49 height 5
click at [399, 15] on button "button" at bounding box center [399, 9] width 15 height 11
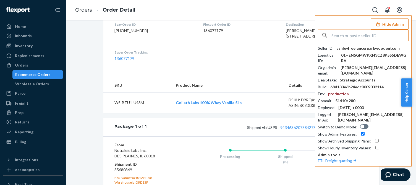
click at [352, 32] on input "text" at bounding box center [369, 35] width 77 height 11
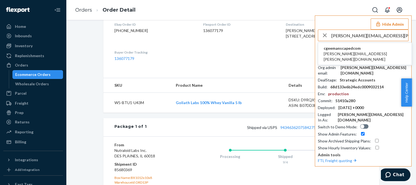
type input "lisa.avellino@manscaped.com"
click at [338, 51] on span "cgeemanscapedcom" at bounding box center [365, 49] width 82 height 6
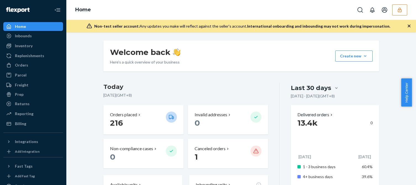
drag, startPoint x: 27, startPoint y: 66, endPoint x: 63, endPoint y: 63, distance: 36.0
click at [27, 66] on div "Orders" at bounding box center [21, 65] width 13 height 6
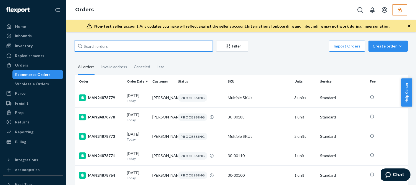
click at [100, 45] on input "text" at bounding box center [144, 46] width 138 height 11
paste input "MAN24843364"
type input "MAN24843364"
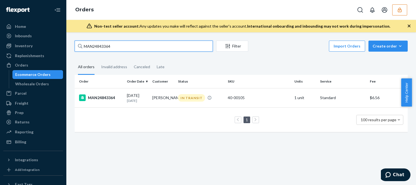
click at [122, 48] on input "MAN24843364" at bounding box center [144, 46] width 138 height 11
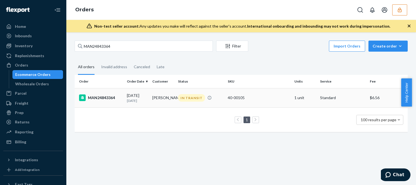
click at [134, 101] on p "6 days ago" at bounding box center [137, 100] width 21 height 5
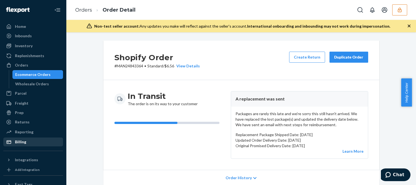
click at [16, 140] on div "Billing" at bounding box center [20, 142] width 11 height 6
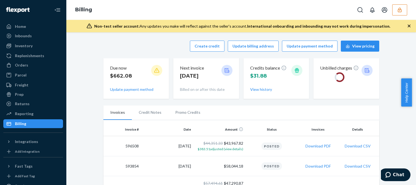
click at [162, 52] on div "Create credit Update billing address Update payment method View pricing Due now…" at bounding box center [241, 69] width 276 height 65
click at [216, 49] on button "Create credit" at bounding box center [207, 46] width 35 height 11
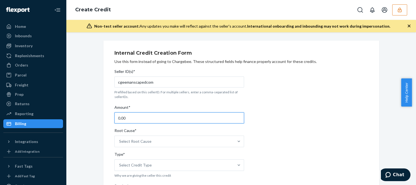
click at [137, 114] on input "0.00" at bounding box center [179, 118] width 130 height 11
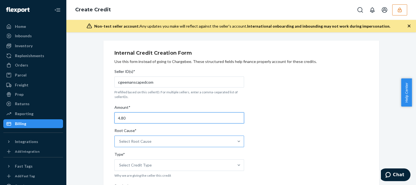
type input "4.80"
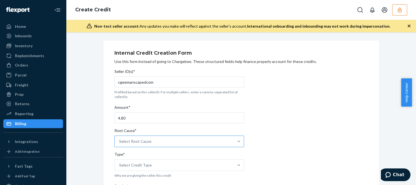
click at [150, 143] on div "Select Root Cause" at bounding box center [174, 141] width 119 height 11
click at [120, 143] on input "Root Cause* Select Root Cause" at bounding box center [119, 142] width 1 height 6
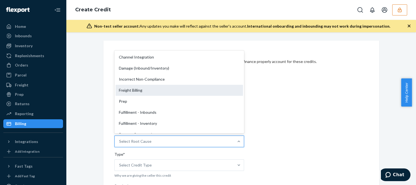
scroll to position [83, 0]
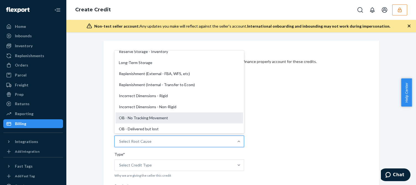
click at [129, 118] on div "OB - No Tracking Movement" at bounding box center [179, 118] width 127 height 11
click at [120, 139] on input "Root Cause* option OB - No Tracking Movement focused, 14 of 29. 29 results avai…" at bounding box center [119, 142] width 1 height 6
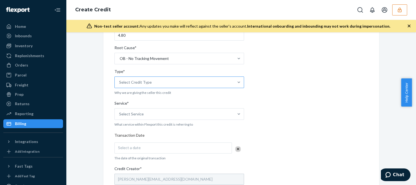
click at [154, 82] on div "Select Credit Type" at bounding box center [174, 82] width 119 height 11
click at [120, 82] on input "Type* Select Credit Type" at bounding box center [119, 83] width 1 height 6
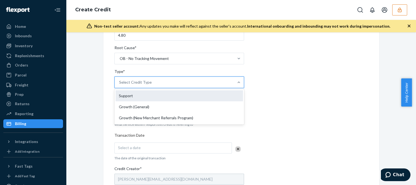
click at [129, 96] on div "Support" at bounding box center [179, 95] width 127 height 11
click at [120, 85] on input "Type* option Support focused, 1 of 3. 3 results available. Use Up and Down to c…" at bounding box center [119, 83] width 1 height 6
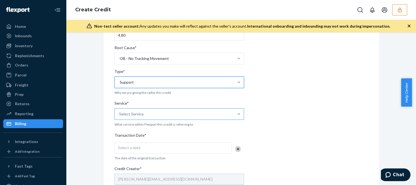
click at [155, 109] on div "Select Service" at bounding box center [174, 114] width 119 height 11
click at [120, 111] on input "Service* Select Service" at bounding box center [119, 114] width 1 height 6
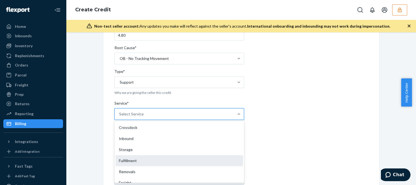
click at [126, 160] on div "Fulfillment" at bounding box center [179, 160] width 127 height 11
click at [120, 117] on input "Service* option Fulfillment focused, 4 of 10. 10 results available. Use Up and …" at bounding box center [119, 114] width 1 height 6
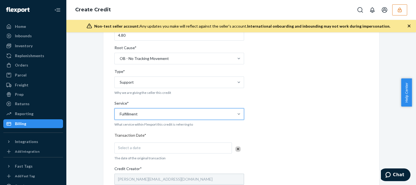
drag, startPoint x: 101, startPoint y: 166, endPoint x: 138, endPoint y: 155, distance: 37.8
click at [103, 165] on div "Internal Credit Creation Form Use this form instead of going to Chargebee. Thes…" at bounding box center [241, 134] width 276 height 353
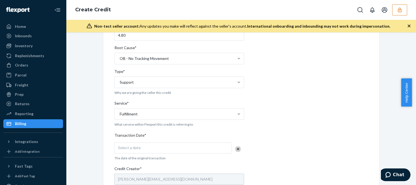
click at [145, 150] on div "Select a date" at bounding box center [172, 148] width 117 height 11
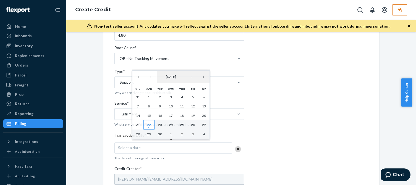
click at [149, 126] on abbr "22" at bounding box center [149, 125] width 4 height 4
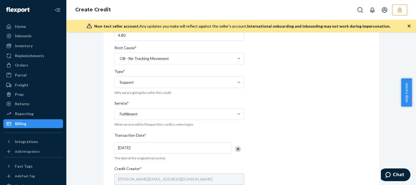
scroll to position [194, 0]
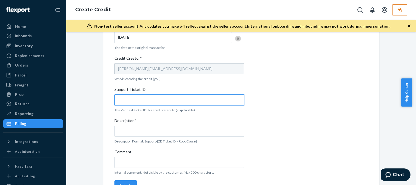
click at [140, 99] on input "Support Ticket ID" at bounding box center [179, 100] width 130 height 11
paste input "823390"
type input "823390"
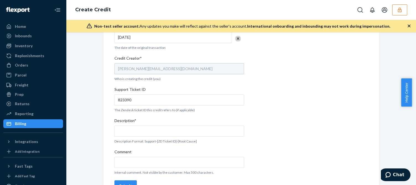
click at [123, 124] on span "Description*" at bounding box center [125, 122] width 22 height 8
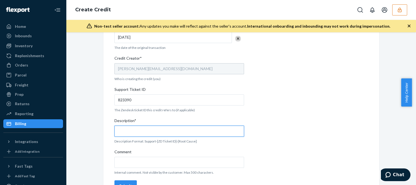
click at [123, 126] on input "Description*" at bounding box center [179, 131] width 130 height 11
paste input "823390"
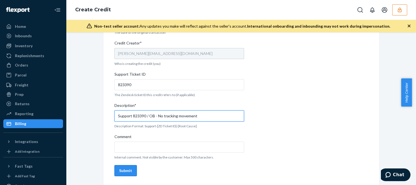
type input "Support 823390 / OB - No tracking movement"
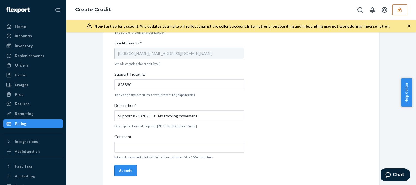
click at [119, 173] on div "Submit" at bounding box center [125, 171] width 13 height 6
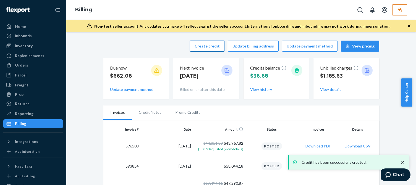
click at [195, 47] on div "Create credit Update billing address Update payment method View pricing" at bounding box center [241, 46] width 276 height 11
click at [205, 49] on button "Create credit" at bounding box center [207, 46] width 35 height 11
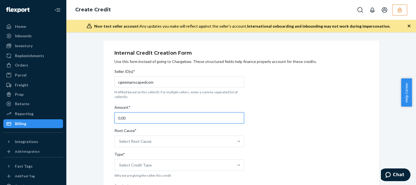
click at [131, 118] on input "0.00" at bounding box center [179, 118] width 130 height 11
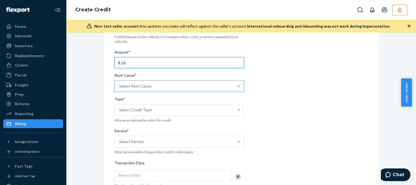
type input "8.16"
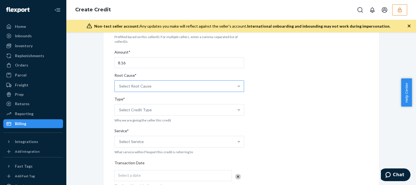
click at [155, 86] on div "Select Root Cause" at bounding box center [174, 86] width 119 height 11
click at [120, 86] on input "Root Cause* Select Root Cause" at bounding box center [119, 86] width 1 height 6
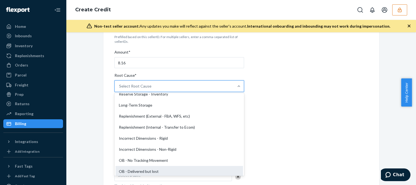
scroll to position [111, 0]
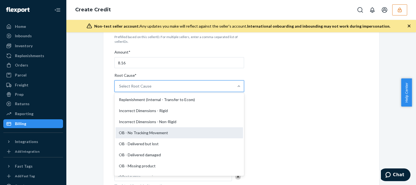
click at [139, 134] on div "OB - No Tracking Movement" at bounding box center [179, 132] width 127 height 11
click at [120, 89] on input "Root Cause* option OB - No Tracking Movement focused, 14 of 29. 29 results avai…" at bounding box center [119, 86] width 1 height 6
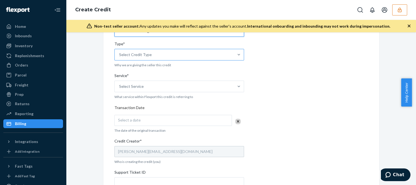
click at [147, 56] on div "Select Credit Type" at bounding box center [135, 55] width 33 height 6
click at [120, 56] on input "Type* Select Credit Type" at bounding box center [119, 55] width 1 height 6
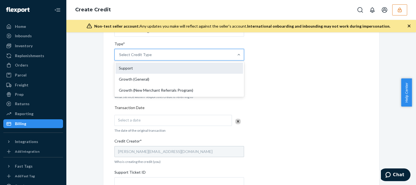
click at [133, 69] on div "Support" at bounding box center [179, 68] width 127 height 11
click at [120, 58] on input "Type* option Support focused, 1 of 3. 3 results available. Use Up and Down to c…" at bounding box center [119, 55] width 1 height 6
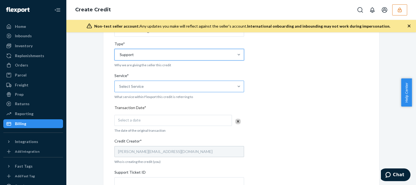
click at [134, 81] on div "Select Service" at bounding box center [174, 86] width 119 height 11
click at [120, 84] on input "Service* Select Service" at bounding box center [119, 87] width 1 height 6
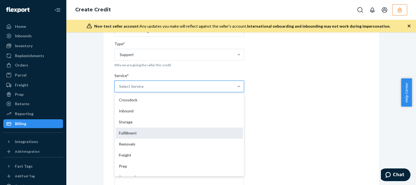
click at [133, 134] on div "Fulfillment" at bounding box center [179, 133] width 127 height 11
click at [120, 89] on input "Service* option Fulfillment focused, 4 of 10. 10 results available. Use Up and …" at bounding box center [119, 87] width 1 height 6
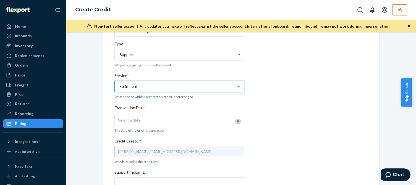
click at [103, 142] on div "Internal Credit Creation Form Use this form instead of going to Chargebee. Thes…" at bounding box center [241, 106] width 276 height 353
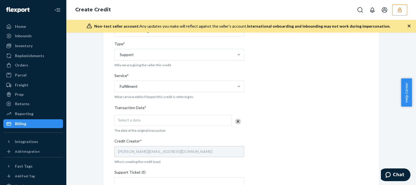
click at [145, 126] on div "Select a date" at bounding box center [172, 120] width 117 height 11
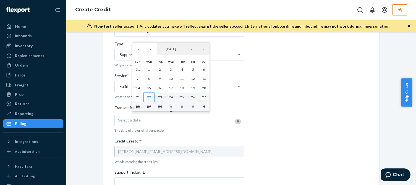
click at [149, 99] on abbr "22" at bounding box center [149, 97] width 4 height 4
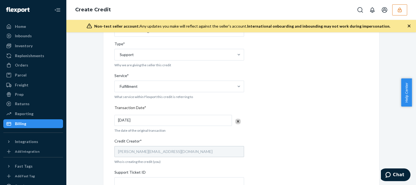
scroll to position [194, 0]
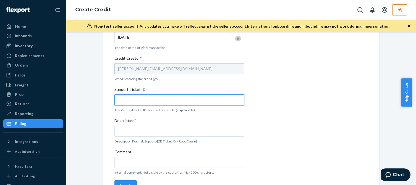
click at [132, 96] on input "Support Ticket ID" at bounding box center [179, 100] width 130 height 11
paste input "823389"
type input "823389"
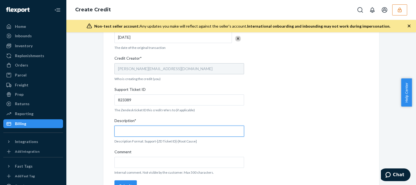
click at [143, 130] on input "Description*" at bounding box center [179, 131] width 130 height 11
paste input "823389"
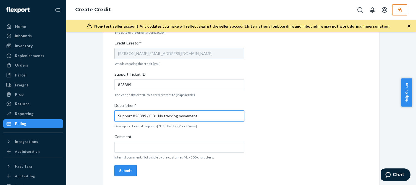
type input "Support 823389 / OB - No tracking movement"
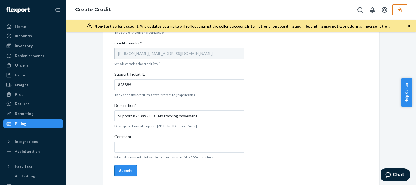
click at [122, 172] on div "Submit" at bounding box center [125, 171] width 13 height 6
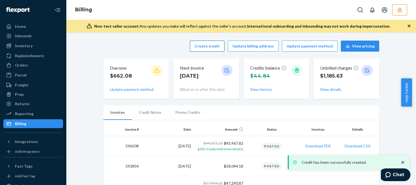
drag, startPoint x: 120, startPoint y: 48, endPoint x: 200, endPoint y: 47, distance: 79.6
click at [120, 48] on div "Create credit Update billing address Update payment method View pricing" at bounding box center [241, 46] width 276 height 11
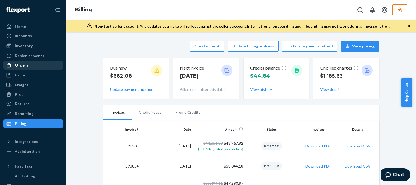
click at [28, 67] on div "Orders" at bounding box center [33, 65] width 59 height 8
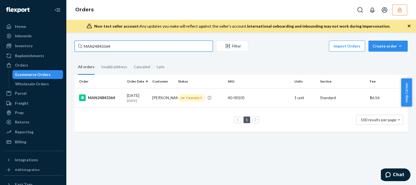
click at [100, 45] on input "MAN24843364" at bounding box center [144, 46] width 138 height 11
paste input "5042"
type input "MAN24845042"
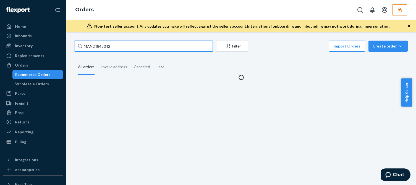
click at [116, 46] on input "MAN24845042" at bounding box center [144, 46] width 138 height 11
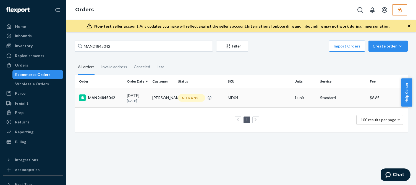
click at [124, 101] on td "MAN24845042" at bounding box center [100, 97] width 50 height 19
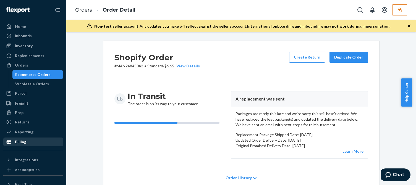
click at [27, 142] on div "Billing" at bounding box center [33, 142] width 59 height 8
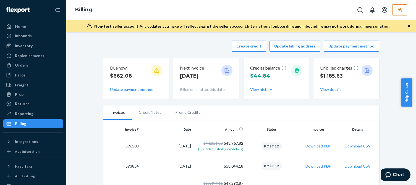
drag, startPoint x: 143, startPoint y: 45, endPoint x: 192, endPoint y: 44, distance: 48.7
click at [144, 45] on div "Create credit Update billing address Update payment method" at bounding box center [241, 46] width 276 height 11
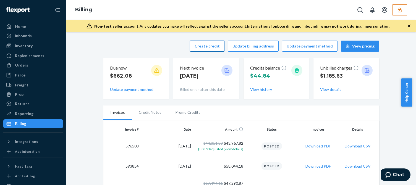
click at [215, 44] on button "Create credit" at bounding box center [207, 46] width 35 height 11
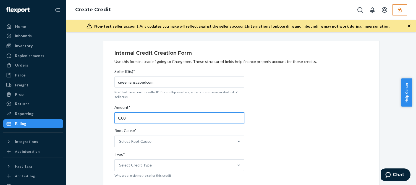
click at [136, 117] on input "0.00" at bounding box center [179, 118] width 130 height 11
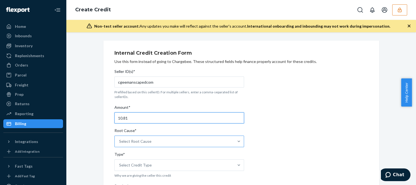
type input "10.81"
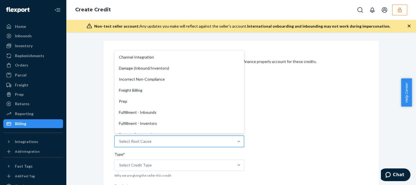
click at [126, 143] on div "Select Root Cause" at bounding box center [135, 142] width 32 height 6
click at [120, 143] on input "Root Cause* option Channel Integration focused, 1 of 29. 29 results available. …" at bounding box center [119, 142] width 1 height 6
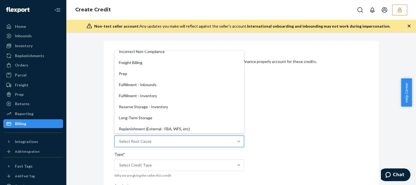
scroll to position [83, 0]
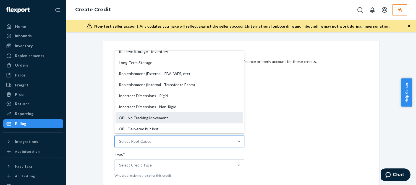
click at [134, 114] on div "OB - No Tracking Movement" at bounding box center [179, 118] width 127 height 11
click at [120, 139] on input "Root Cause* option OB - No Tracking Movement focused, 14 of 29. 29 results avai…" at bounding box center [119, 142] width 1 height 6
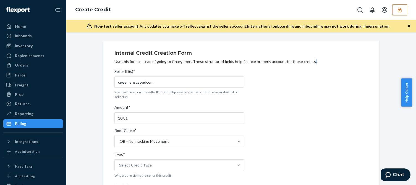
scroll to position [55, 0]
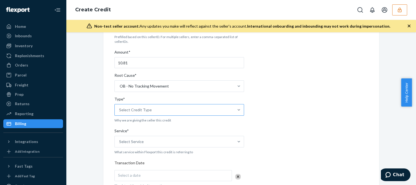
click at [127, 109] on div "Select Credit Type" at bounding box center [135, 110] width 33 height 6
click at [120, 109] on input "Type* Select Credit Type" at bounding box center [119, 110] width 1 height 6
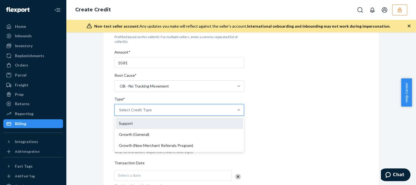
click at [129, 128] on div "Support" at bounding box center [179, 123] width 127 height 11
click at [120, 113] on input "Type* option Support focused, 1 of 3. 3 results available. Use Up and Down to c…" at bounding box center [119, 110] width 1 height 6
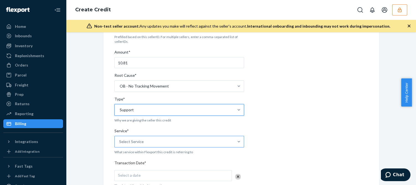
click at [132, 143] on div "Select Service" at bounding box center [131, 142] width 25 height 6
click at [120, 143] on input "Service* Select Service" at bounding box center [119, 142] width 1 height 6
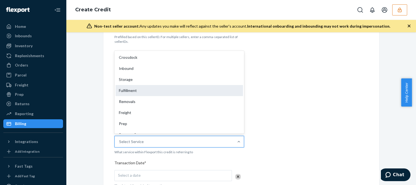
click at [149, 91] on div "Fulfillment" at bounding box center [179, 90] width 127 height 11
click at [120, 139] on input "Service* option Fulfillment focused, 4 of 10. 10 results available. Use Up and …" at bounding box center [119, 142] width 1 height 6
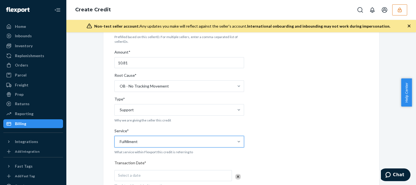
scroll to position [111, 0]
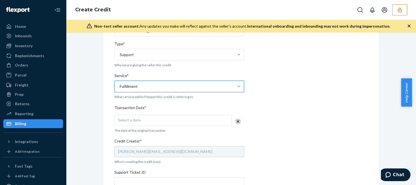
click at [146, 121] on div "Select a date" at bounding box center [172, 120] width 117 height 11
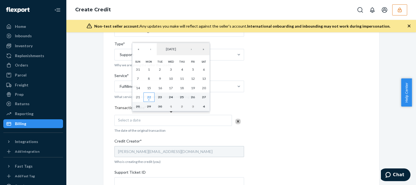
click at [151, 98] on abbr "22" at bounding box center [149, 97] width 4 height 4
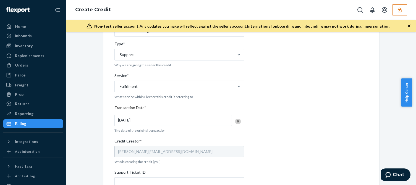
scroll to position [194, 0]
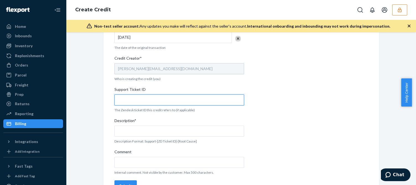
click at [142, 103] on input "Support Ticket ID" at bounding box center [179, 100] width 130 height 11
paste input "823388"
type input "823388"
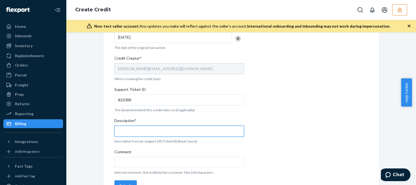
click at [126, 126] on input "Description*" at bounding box center [179, 131] width 130 height 11
paste input "823388"
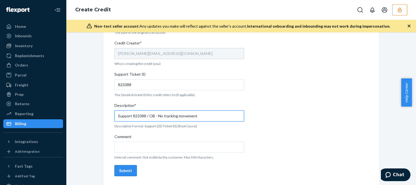
type input "Support 823388 / OB - No tracking movement"
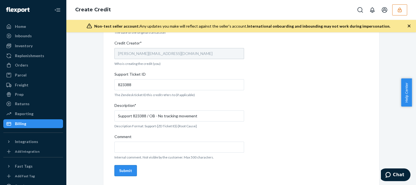
click at [126, 171] on div "Submit" at bounding box center [125, 171] width 13 height 6
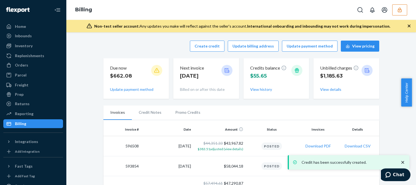
click at [262, 92] on div "Credits balance $55.65 View history" at bounding box center [276, 79] width 53 height 32
click at [265, 90] on button "View history" at bounding box center [261, 90] width 22 height 6
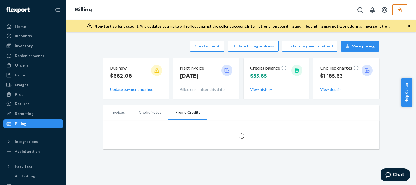
click at [87, 124] on div "Create credit Update billing address Update payment method View pricing Due now…" at bounding box center [240, 95] width 341 height 116
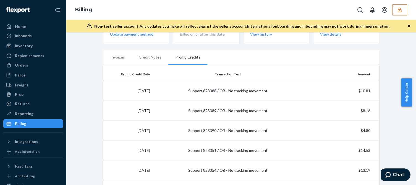
scroll to position [83, 0]
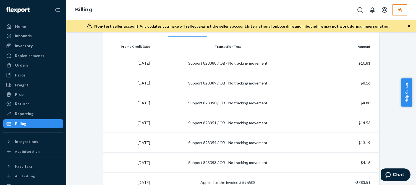
click at [397, 12] on button "button" at bounding box center [399, 9] width 15 height 11
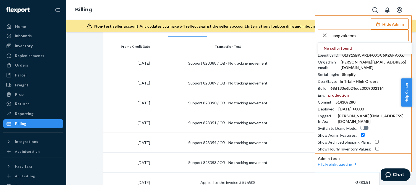
type input "liangzakcom"
click at [366, 41] on div "liangzakcom No seller found Seller ID : cgeemanscapedcom Logistics ID : 01JY1SB…" at bounding box center [363, 91] width 91 height 122
click at [367, 37] on input "liangzakcom" at bounding box center [369, 35] width 77 height 11
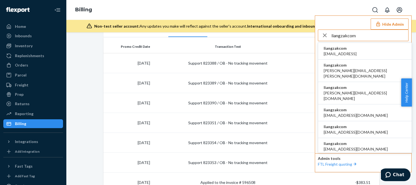
click at [354, 37] on input "liangzakcom" at bounding box center [369, 35] width 77 height 11
click at [333, 50] on span "liangzakcom" at bounding box center [340, 49] width 33 height 6
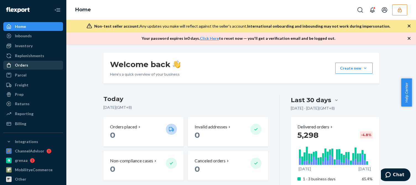
click at [29, 62] on div "Orders" at bounding box center [33, 65] width 59 height 8
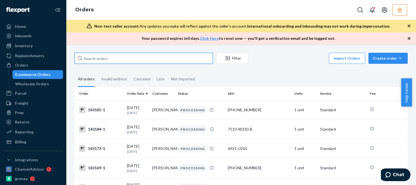
click at [117, 58] on input "text" at bounding box center [144, 58] width 138 height 11
paste input "141434-1"
type input "141434-1"
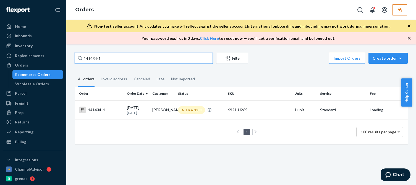
click at [129, 60] on input "141434-1" at bounding box center [144, 58] width 138 height 11
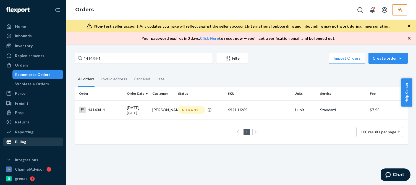
click at [30, 141] on div "Billing" at bounding box center [33, 142] width 59 height 8
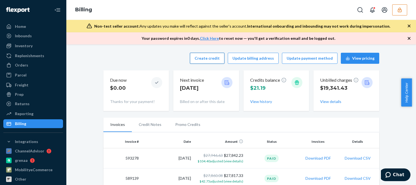
click at [206, 57] on button "Create credit" at bounding box center [207, 58] width 35 height 11
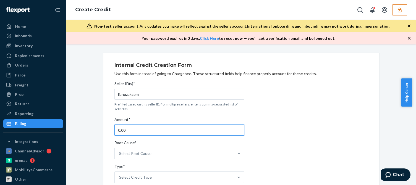
click at [129, 129] on input "0.00" at bounding box center [179, 130] width 130 height 11
type input "7.59"
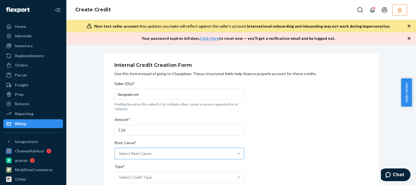
click at [132, 157] on div "Select Root Cause" at bounding box center [174, 153] width 119 height 11
click at [120, 156] on input "Root Cause* Select Root Cause" at bounding box center [119, 154] width 1 height 6
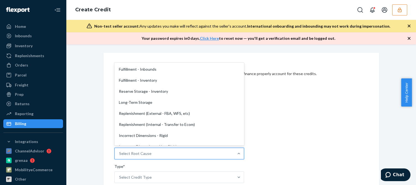
scroll to position [111, 0]
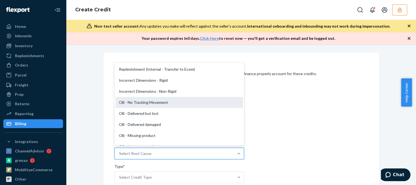
click at [144, 101] on div "OB - No Tracking Movement" at bounding box center [179, 102] width 127 height 11
click at [120, 151] on input "Root Cause* option OB - No Tracking Movement focused, 14 of 29. 29 results avai…" at bounding box center [119, 154] width 1 height 6
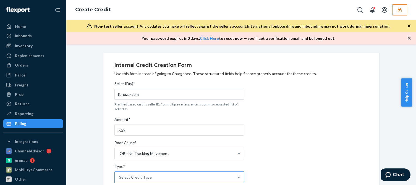
scroll to position [55, 0]
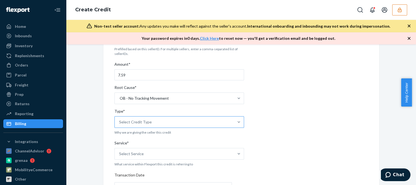
click at [137, 119] on div "Select Credit Type" at bounding box center [174, 122] width 119 height 11
click at [120, 119] on input "Type* Select Credit Type" at bounding box center [119, 122] width 1 height 6
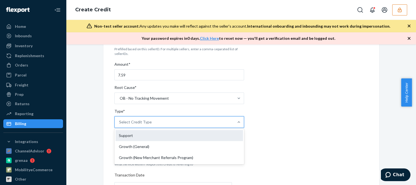
click at [139, 137] on div "Support" at bounding box center [179, 135] width 127 height 11
click at [120, 125] on input "Type* option Support focused, 1 of 3. 3 results available. Use Up and Down to c…" at bounding box center [119, 122] width 1 height 6
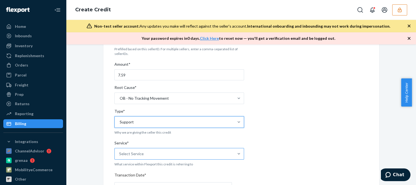
drag, startPoint x: 128, startPoint y: 157, endPoint x: 131, endPoint y: 156, distance: 3.2
click at [128, 157] on div "Select Service" at bounding box center [174, 153] width 119 height 11
click at [120, 157] on input "Service* Select Service" at bounding box center [119, 154] width 1 height 6
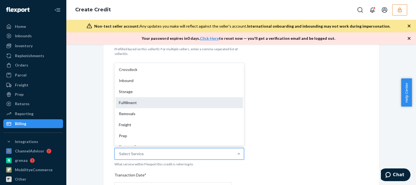
click at [139, 104] on div "Fulfillment" at bounding box center [179, 102] width 127 height 11
click at [120, 151] on input "Service* option Fulfillment focused, 4 of 10. 10 results available. Use Up and …" at bounding box center [119, 154] width 1 height 6
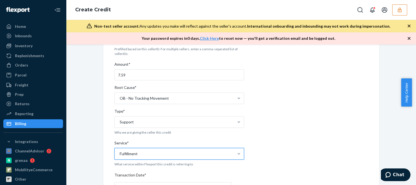
scroll to position [138, 0]
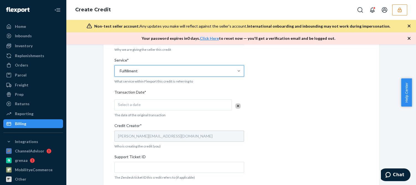
click at [141, 104] on div "Select a date" at bounding box center [172, 105] width 117 height 11
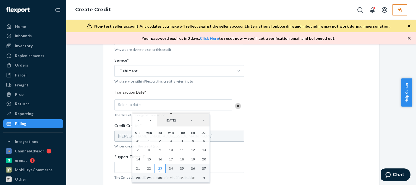
click at [158, 168] on abbr "23" at bounding box center [160, 168] width 4 height 4
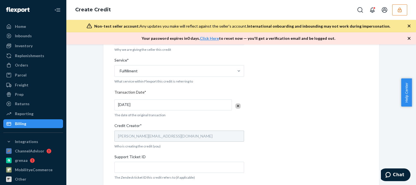
scroll to position [221, 0]
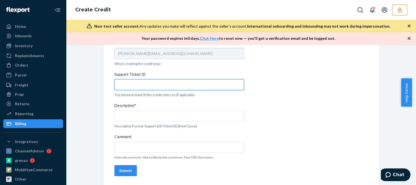
click at [143, 87] on input "Support Ticket ID" at bounding box center [179, 84] width 130 height 11
paste input "823383"
type input "823383"
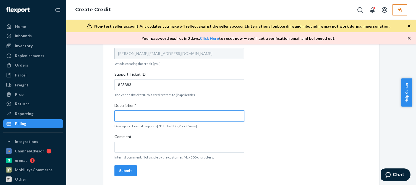
click at [142, 118] on input "Description*" at bounding box center [179, 116] width 130 height 11
paste input "823383"
type input "Support 823383 / OB - No tracking movement"
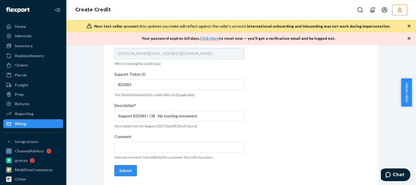
click at [125, 171] on div "Submit" at bounding box center [125, 171] width 13 height 6
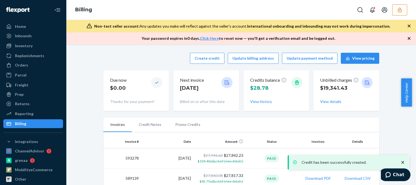
click at [256, 105] on div "Credits balance $28.78 View history" at bounding box center [276, 91] width 53 height 32
click at [262, 102] on button "View history" at bounding box center [261, 102] width 22 height 6
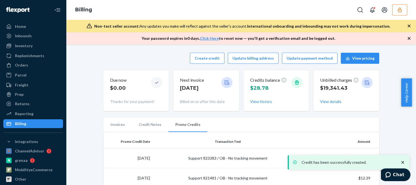
scroll to position [83, 0]
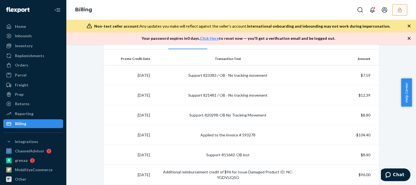
click at [398, 12] on icon "button" at bounding box center [400, 9] width 4 height 5
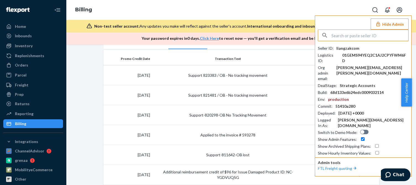
click at [360, 38] on input "text" at bounding box center [369, 35] width 77 height 11
click at [380, 36] on input "[EMAIL_ADDRESS][DOMAIN_NAME]" at bounding box center [369, 35] width 77 height 11
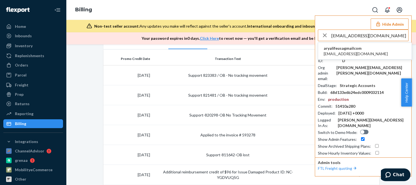
click at [374, 36] on input "[EMAIL_ADDRESS][DOMAIN_NAME]" at bounding box center [369, 35] width 77 height 11
type input "[EMAIL_ADDRESS][DOMAIN_NAME]"
copy span "aryalifeusagmailcom"
drag, startPoint x: 361, startPoint y: 48, endPoint x: 324, endPoint y: 48, distance: 37.3
click at [324, 48] on span "aryalifeusagmailcom" at bounding box center [356, 49] width 64 height 6
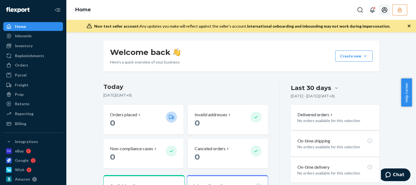
click at [399, 11] on icon "button" at bounding box center [400, 10] width 6 height 6
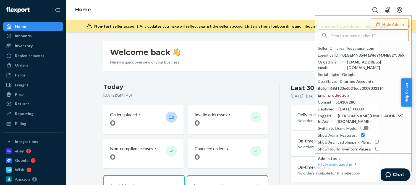
click at [373, 26] on button "Hide Admin" at bounding box center [390, 24] width 38 height 11
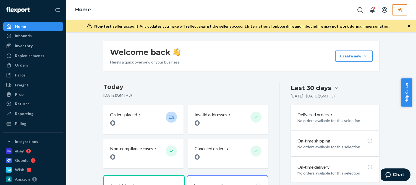
click at [361, 40] on div "Welcome back Here’s a quick overview of your business Create new Create new inb…" at bounding box center [241, 108] width 350 height 153
drag, startPoint x: 395, startPoint y: 16, endPoint x: 397, endPoint y: 12, distance: 4.7
click at [396, 15] on div "Home" at bounding box center [241, 10] width 350 height 20
click at [400, 11] on icon "button" at bounding box center [400, 9] width 4 height 5
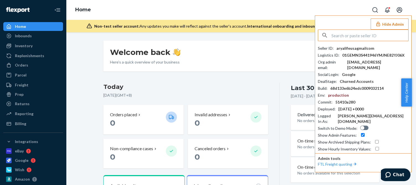
drag, startPoint x: 353, startPoint y: 28, endPoint x: 352, endPoint y: 35, distance: 7.0
click at [353, 28] on div "Hide Admin Seller ID : aryalifeusagmailcom Logistics ID : 01GEMN3S441946YMJNE82…" at bounding box center [363, 93] width 97 height 157
click at [352, 37] on input "text" at bounding box center [369, 35] width 77 height 11
paste input "chiroguy07@gmail.com"
click at [339, 35] on input "chiroguy07@gmail.com" at bounding box center [369, 35] width 77 height 11
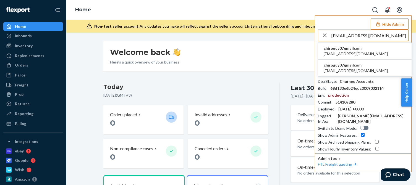
type input "chiroguy07@gmail.com"
copy span "chiroguy07gmailcom"
drag, startPoint x: 371, startPoint y: 49, endPoint x: 324, endPoint y: 47, distance: 46.5
click at [324, 47] on li "chiroguy07gmailcom chiroguy07@gmail.com" at bounding box center [364, 51] width 93 height 17
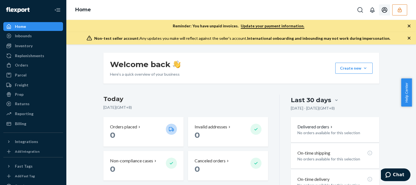
click at [400, 10] on icon "button" at bounding box center [400, 10] width 6 height 6
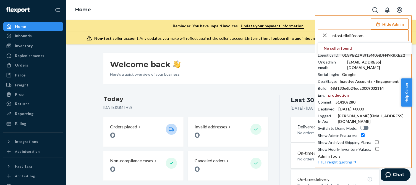
click at [369, 35] on input "infostellalifecom" at bounding box center [369, 35] width 77 height 11
click at [368, 37] on input "infostellalifecom" at bounding box center [369, 35] width 77 height 11
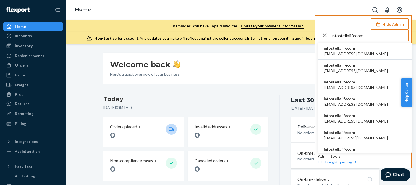
type input "infostellalifecom"
click at [340, 49] on span "infostellalifecom" at bounding box center [356, 49] width 64 height 6
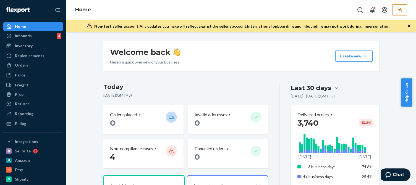
click at [23, 65] on div "Orders" at bounding box center [21, 65] width 13 height 6
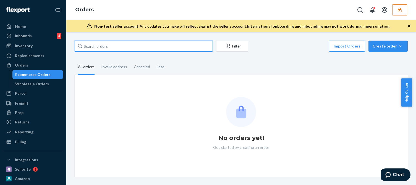
click at [106, 46] on input "text" at bounding box center [144, 46] width 138 height 11
paste input "[PERSON_NAME]"
type input "[PERSON_NAME]"
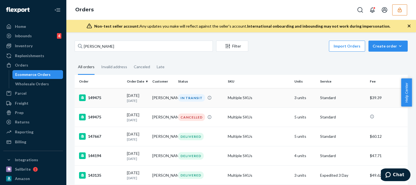
click at [120, 98] on div "149475" at bounding box center [100, 98] width 43 height 7
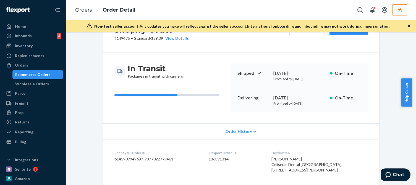
scroll to position [55, 0]
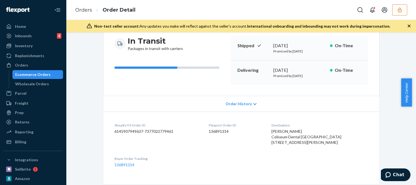
click at [301, 130] on div "[PERSON_NAME] Coliseum Dental [GEOGRAPHIC_DATA] [STREET_ADDRESS][PERSON_NAME]" at bounding box center [319, 137] width 96 height 17
drag, startPoint x: 303, startPoint y: 131, endPoint x: 280, endPoint y: 134, distance: 23.1
click at [280, 134] on dl "Shopify V3 Order ID 6145907949637-7377022779461 Flexport Order ID 136891314 Des…" at bounding box center [241, 145] width 276 height 67
copy span "[PERSON_NAME]"
drag, startPoint x: 334, startPoint y: 137, endPoint x: 279, endPoint y: 137, distance: 54.7
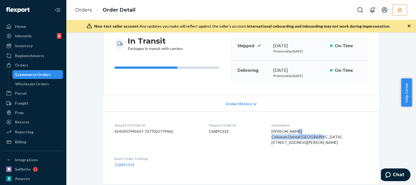
click at [279, 137] on dl "Shopify V3 Order ID 6145907949637-7377022779461 Flexport Order ID 136891314 Des…" at bounding box center [241, 145] width 276 height 67
copy span "Coliseum Dental [GEOGRAPHIC_DATA]"
drag, startPoint x: 312, startPoint y: 144, endPoint x: 276, endPoint y: 143, distance: 35.4
click at [276, 143] on dl "Shopify V3 Order ID 6145907949637-7377022779461 Flexport Order ID 136891314 Des…" at bounding box center [241, 145] width 276 height 67
copy span "1270 [PERSON_NAME][GEOGRAPHIC_DATA]"
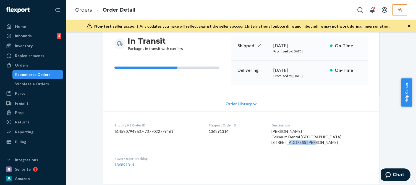
drag, startPoint x: 305, startPoint y: 149, endPoint x: 282, endPoint y: 148, distance: 22.4
click at [282, 145] on span "[PERSON_NAME] Coliseum Dental [GEOGRAPHIC_DATA] [STREET_ADDRESS][PERSON_NAME]" at bounding box center [306, 137] width 70 height 16
copy span "Walnut Creek"
click at [318, 145] on span "[PERSON_NAME] Coliseum Dental [GEOGRAPHIC_DATA] [STREET_ADDRESS][PERSON_NAME]" at bounding box center [306, 137] width 70 height 16
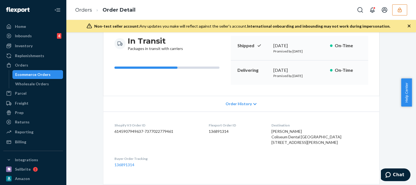
copy span "94596"
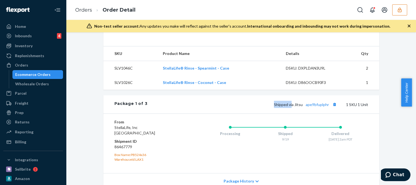
drag, startPoint x: 261, startPoint y: 116, endPoint x: 279, endPoint y: 126, distance: 21.3
click at [291, 108] on div "Shipped via Jitsu ape9bfuplphr 1 SKU 1 Unit" at bounding box center [257, 104] width 221 height 7
